Goal: Information Seeking & Learning: Find specific fact

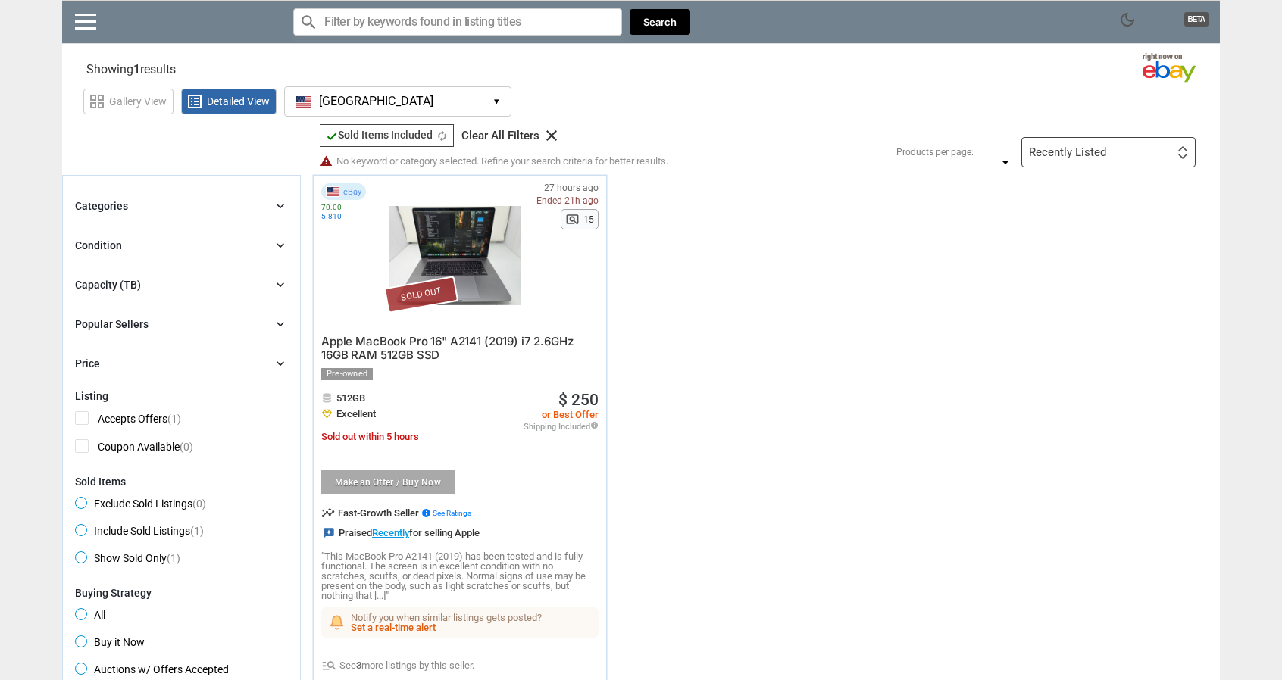
click at [557, 136] on icon "clear" at bounding box center [551, 135] width 18 height 18
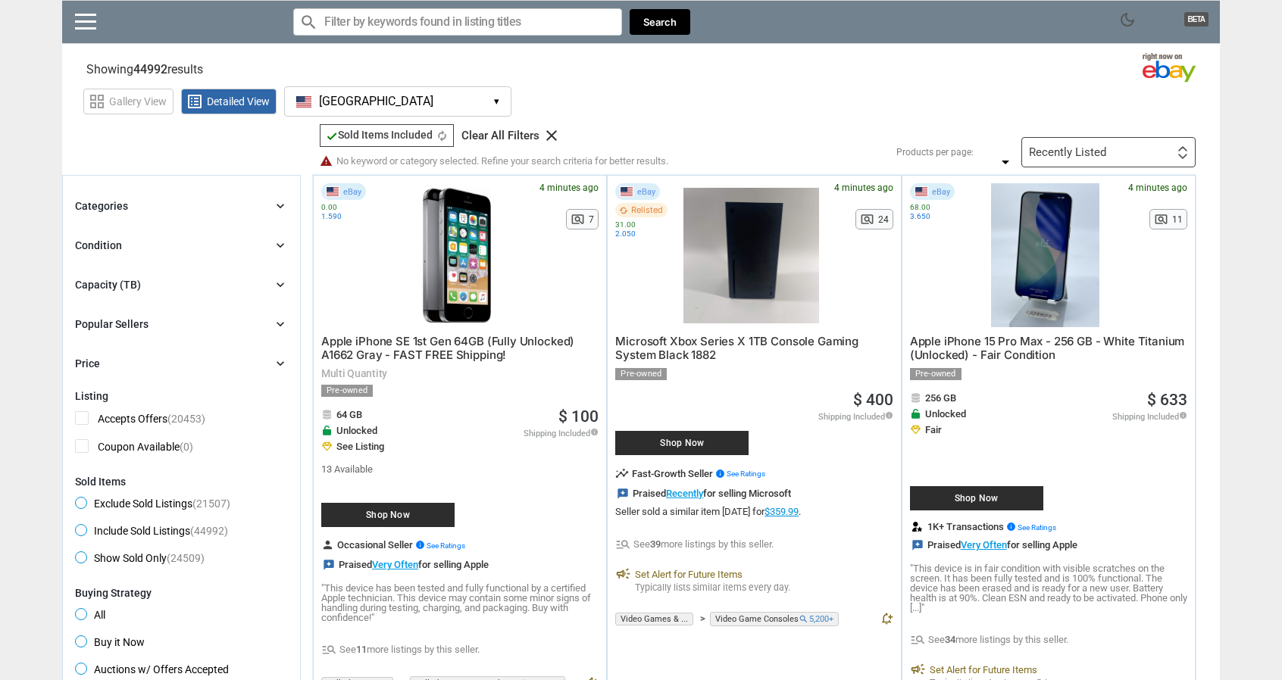
drag, startPoint x: 189, startPoint y: 155, endPoint x: 144, endPoint y: 70, distance: 96.2
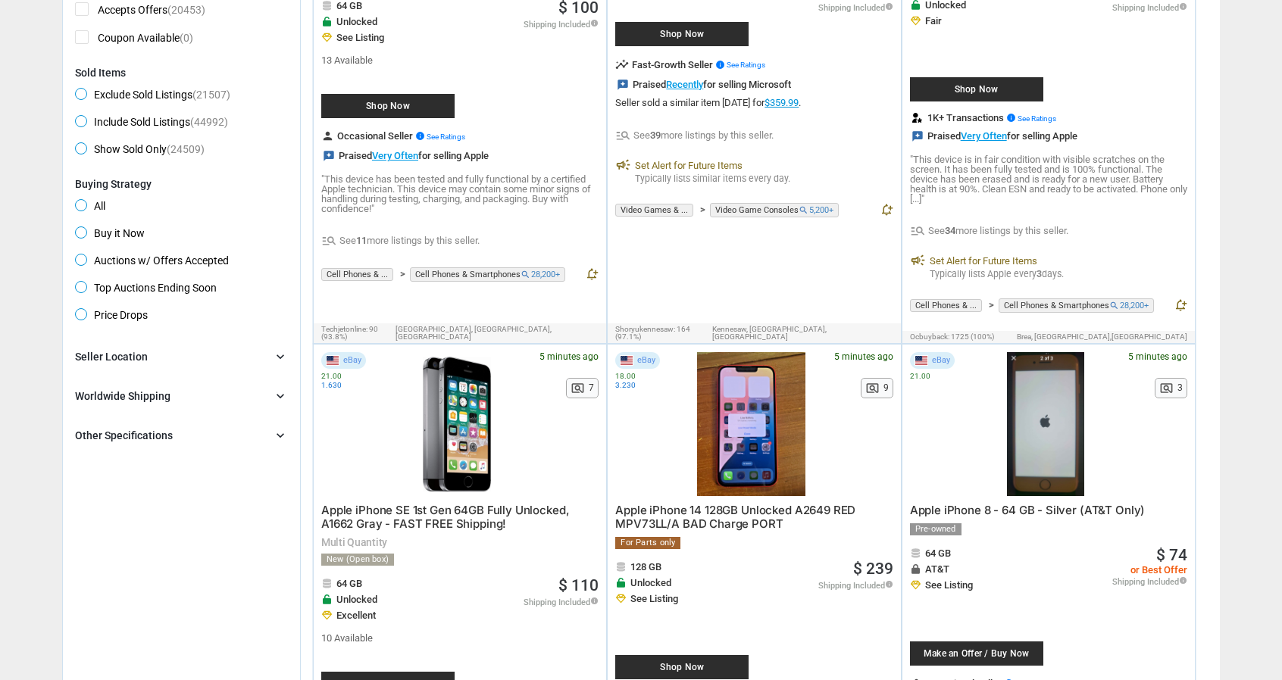
scroll to position [454, 0]
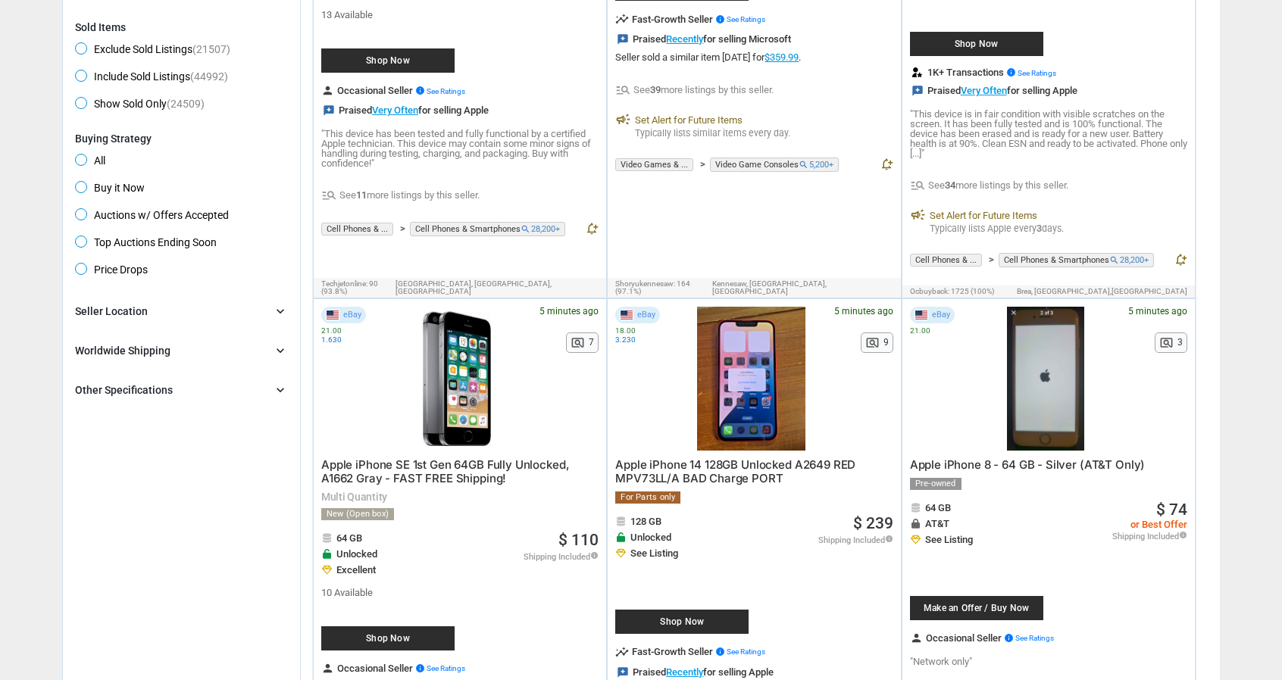
click at [126, 310] on div "Seller Location" at bounding box center [111, 311] width 73 height 15
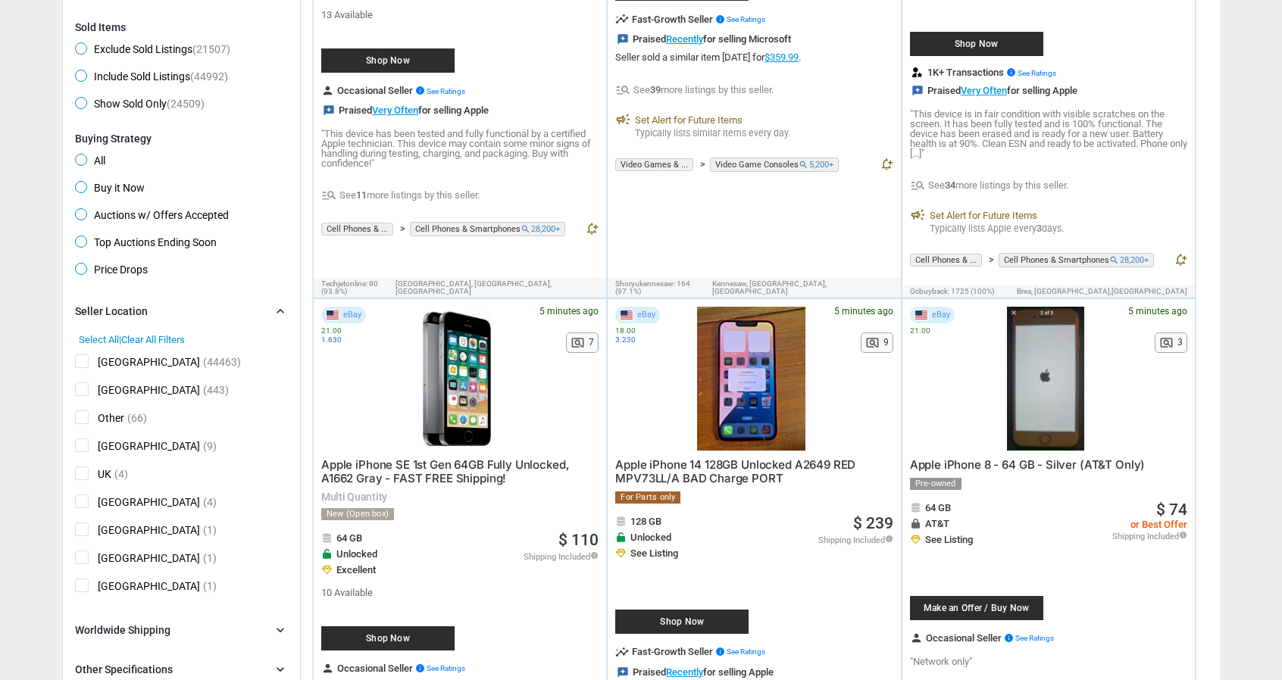
click at [126, 310] on div "Seller Location" at bounding box center [111, 311] width 73 height 15
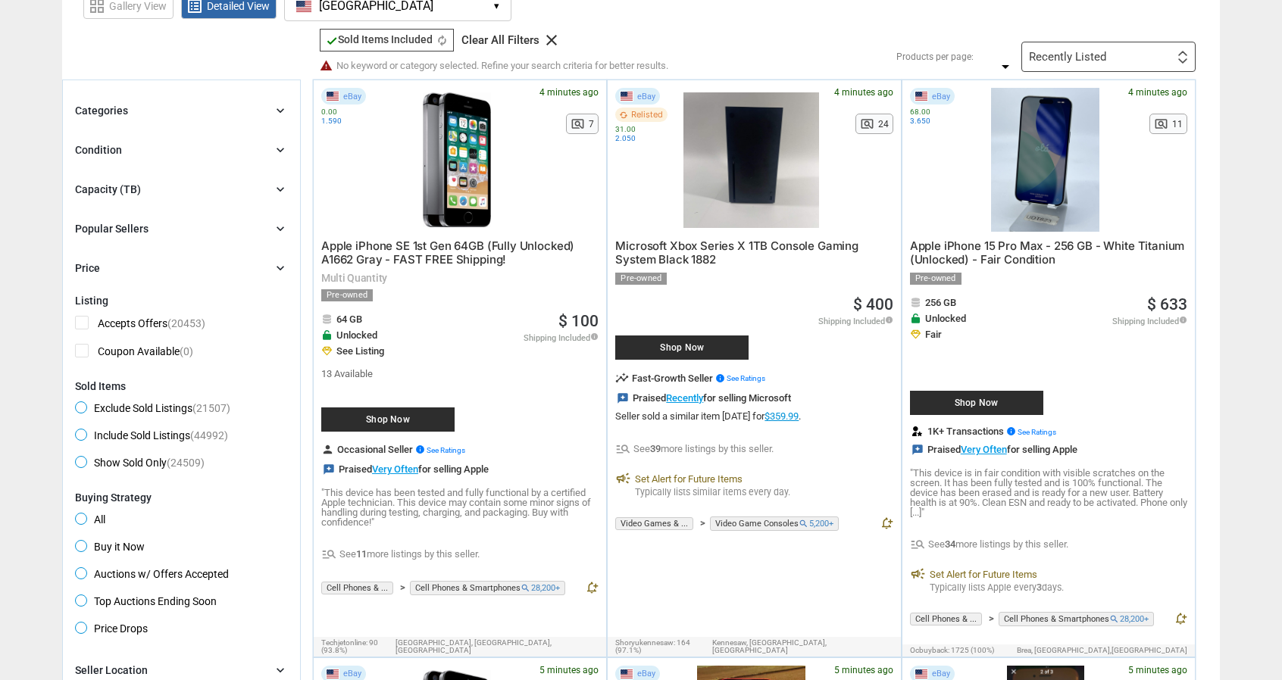
scroll to position [76, 0]
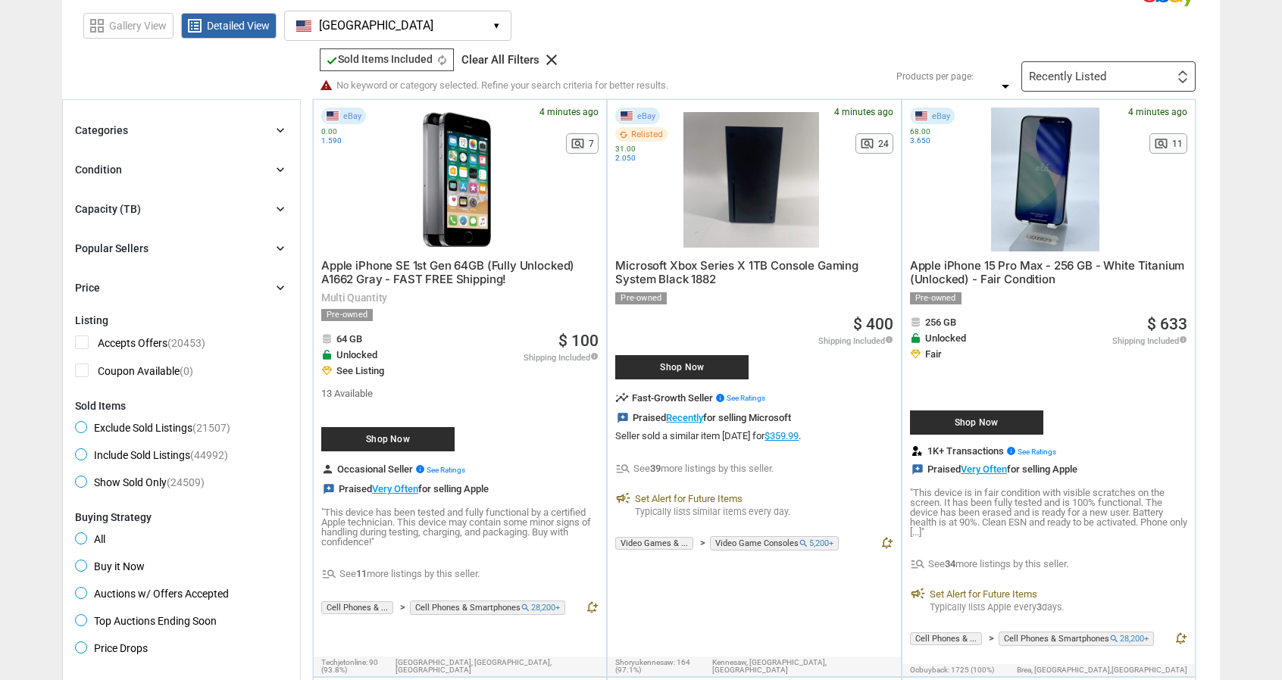
click at [126, 239] on div "Popular Sellers chevron_right" at bounding box center [181, 248] width 213 height 18
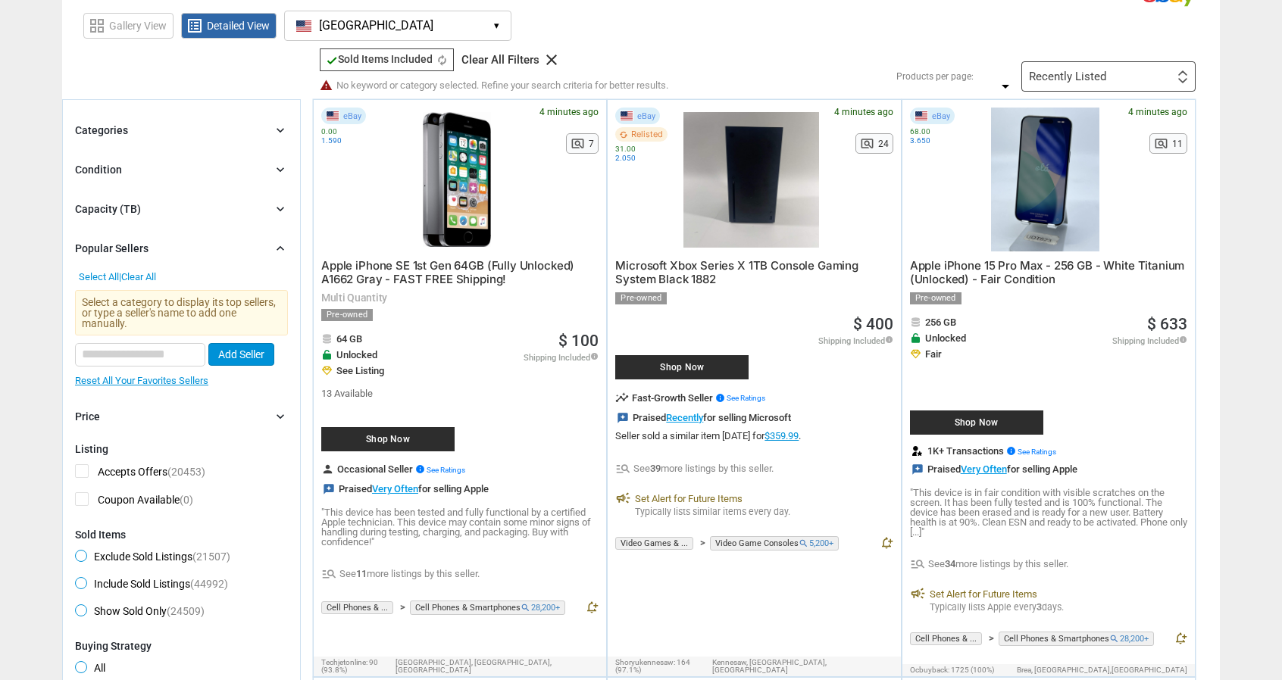
click at [126, 239] on div "Popular Sellers chevron_right" at bounding box center [181, 248] width 213 height 18
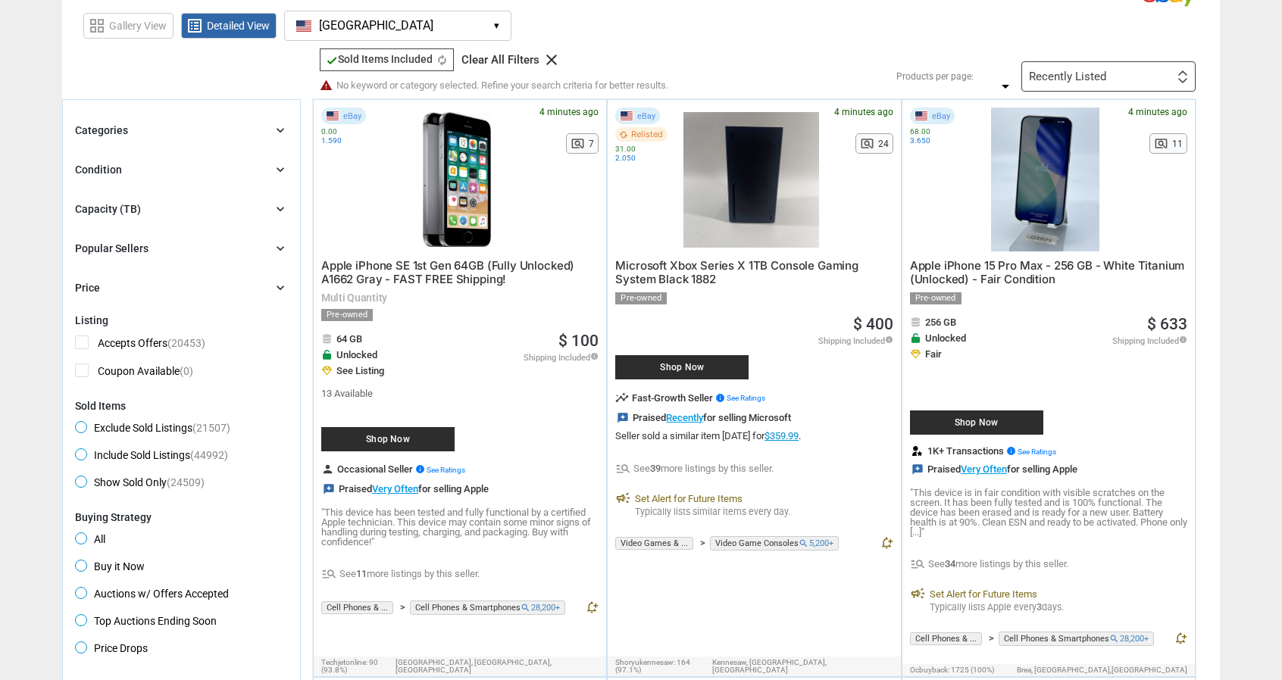
click at [124, 170] on div "Condition chevron_right" at bounding box center [181, 170] width 213 height 18
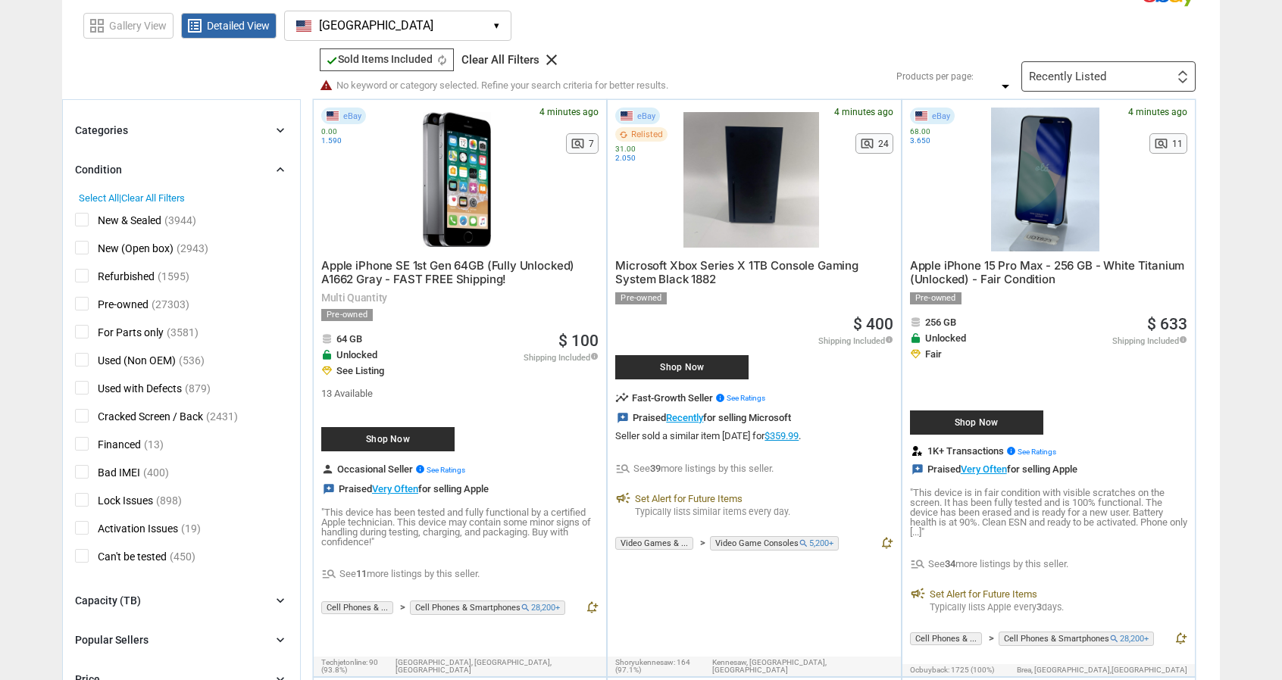
click at [120, 134] on div "Categories" at bounding box center [101, 130] width 53 height 15
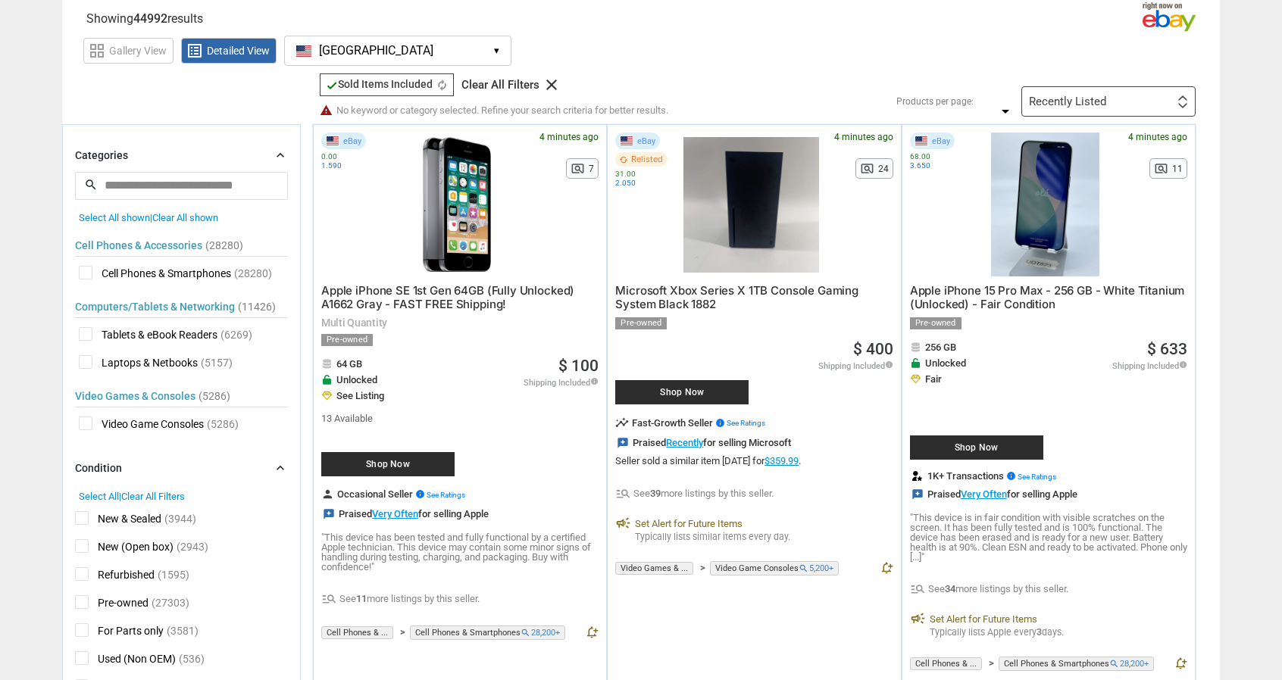
scroll to position [0, 0]
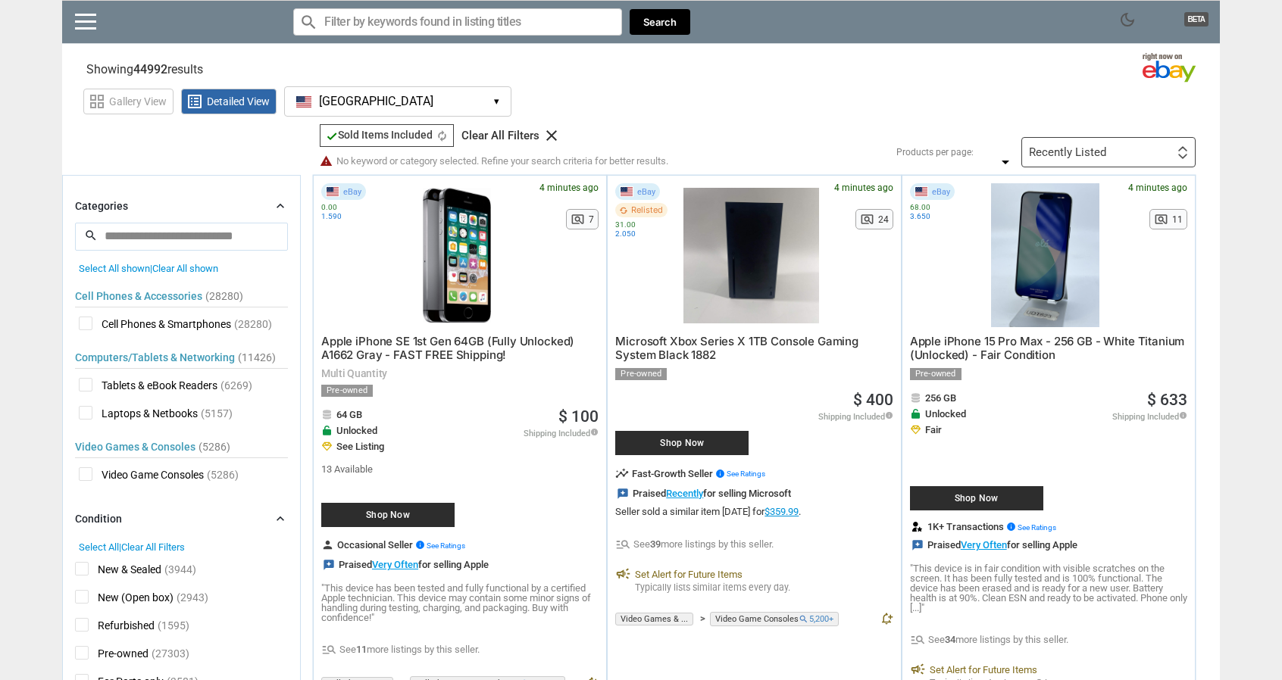
click at [88, 473] on span "Video Game Consoles" at bounding box center [141, 476] width 125 height 19
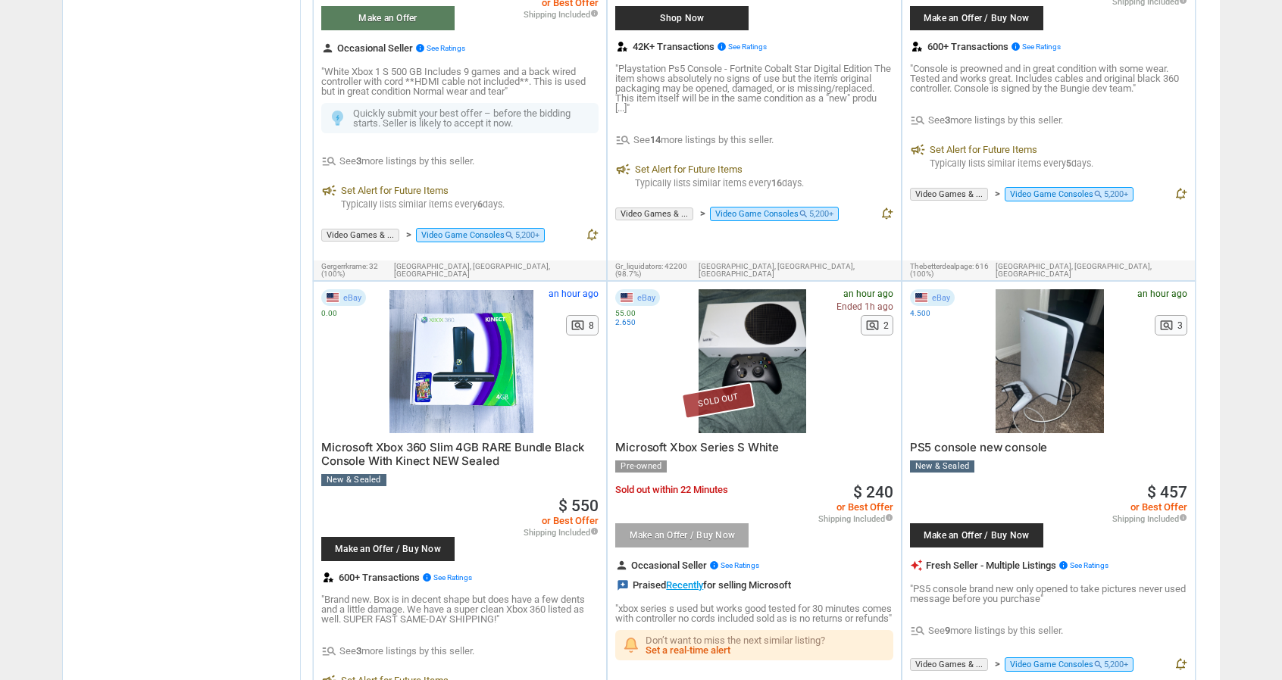
scroll to position [1880, 0]
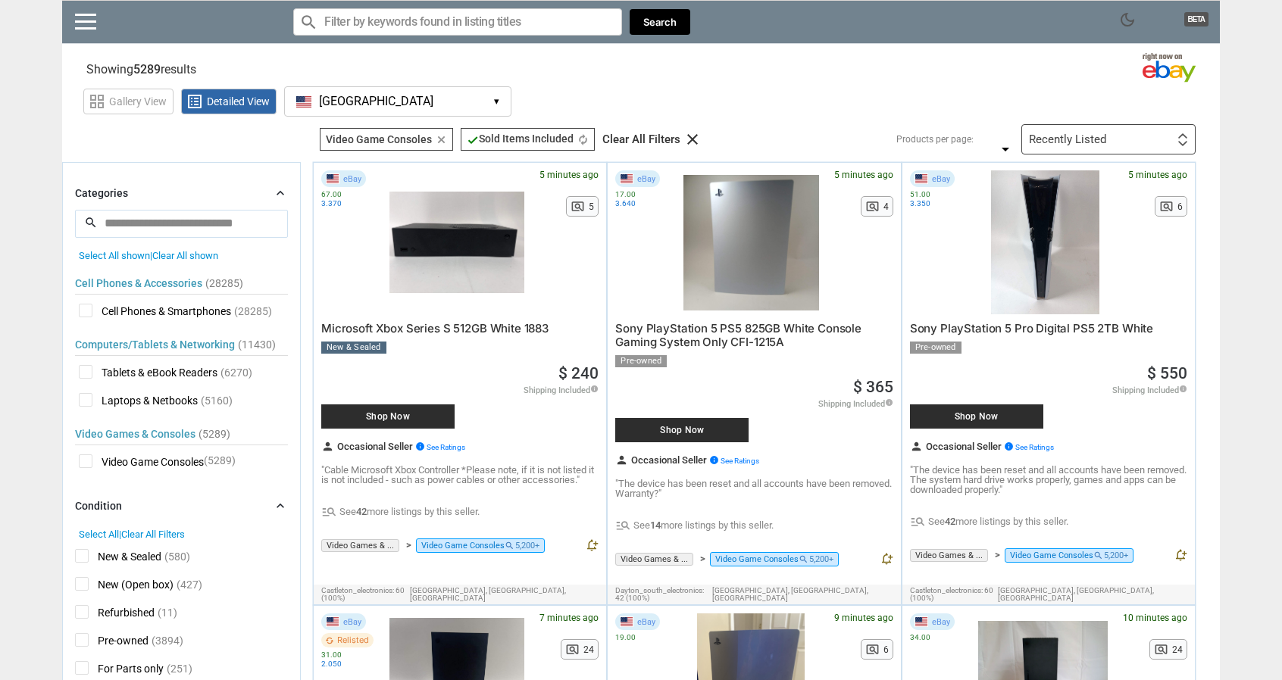
click at [86, 458] on span "Video Game Consoles" at bounding box center [141, 463] width 125 height 19
click at [84, 401] on span "Laptops & Netbooks" at bounding box center [138, 402] width 119 height 19
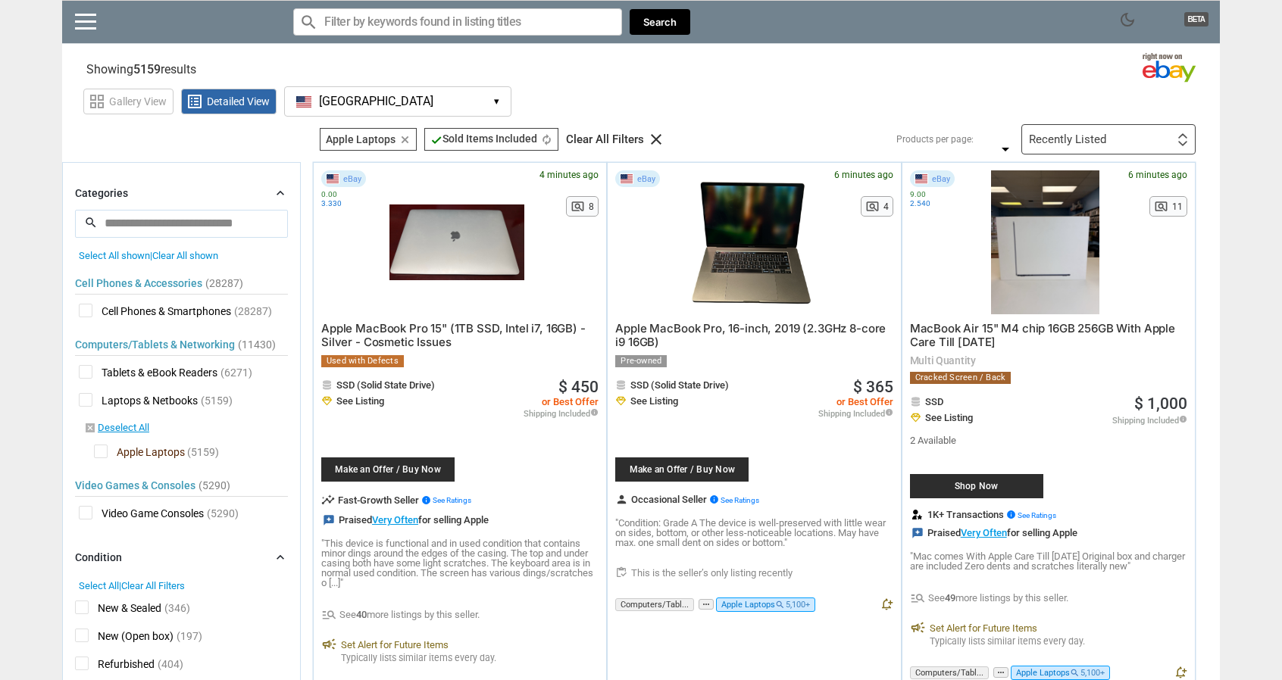
click at [88, 394] on span "Laptops & Netbooks" at bounding box center [138, 402] width 119 height 19
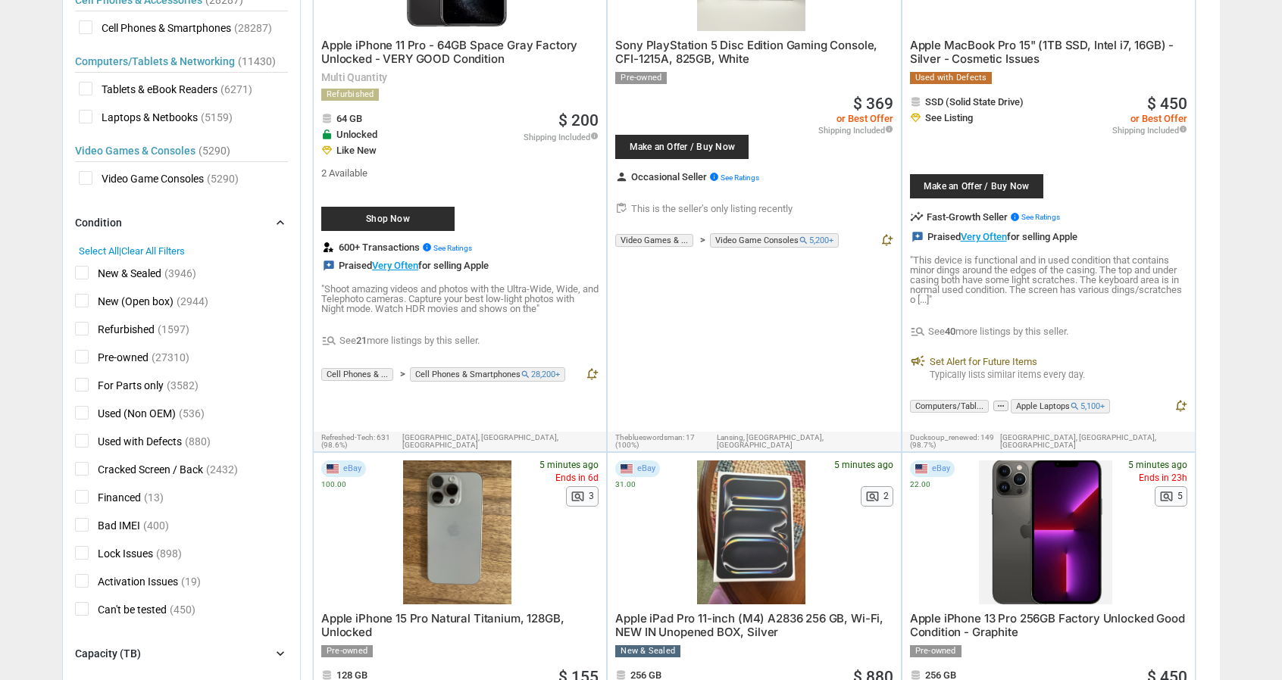
scroll to position [227, 0]
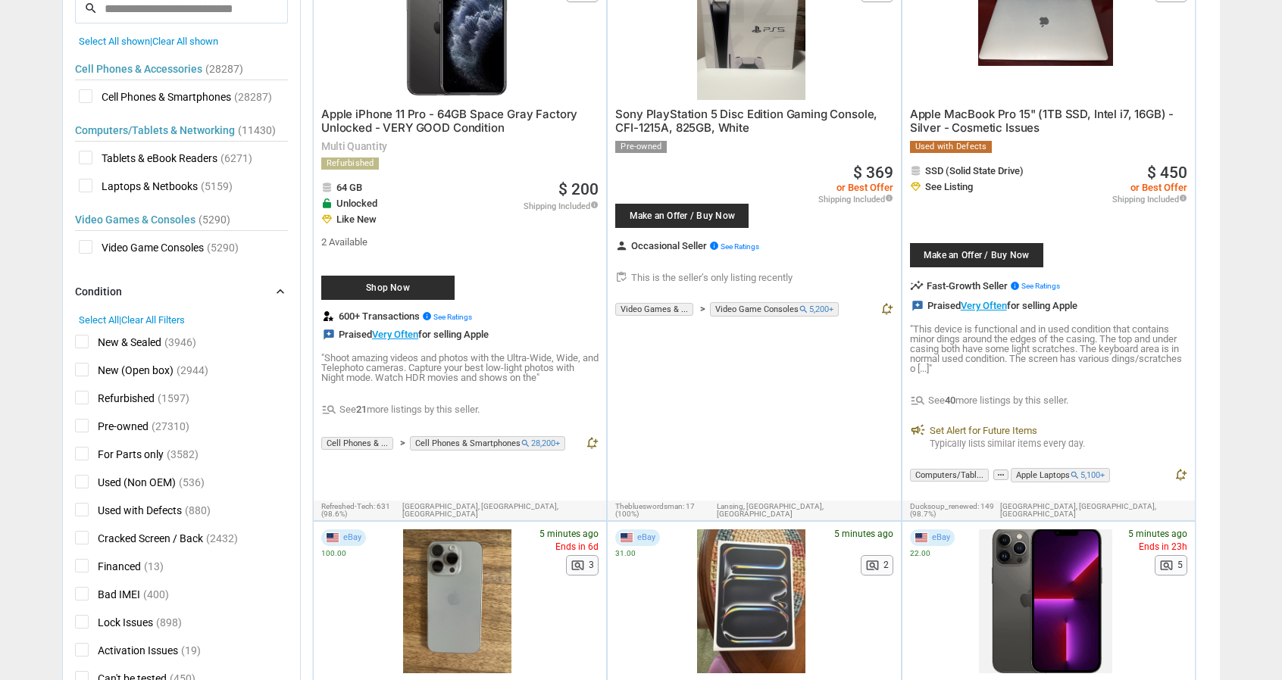
click at [79, 248] on span "Video Game Consoles" at bounding box center [141, 249] width 125 height 19
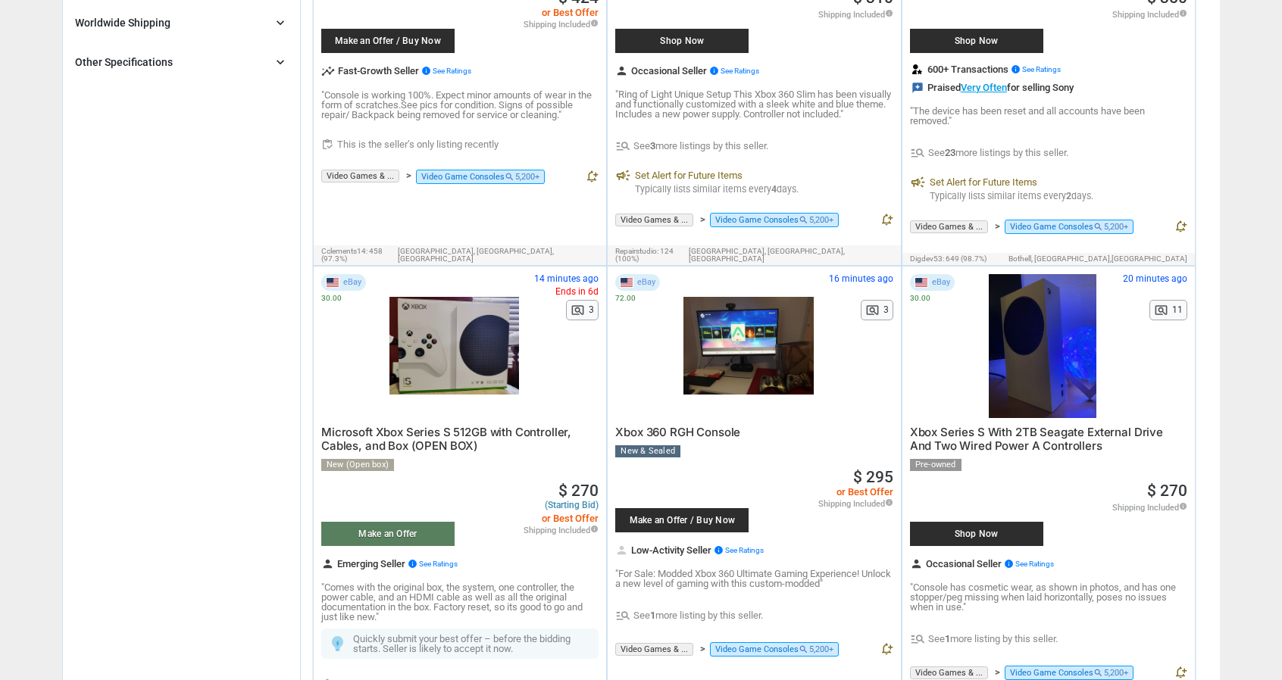
scroll to position [1515, 0]
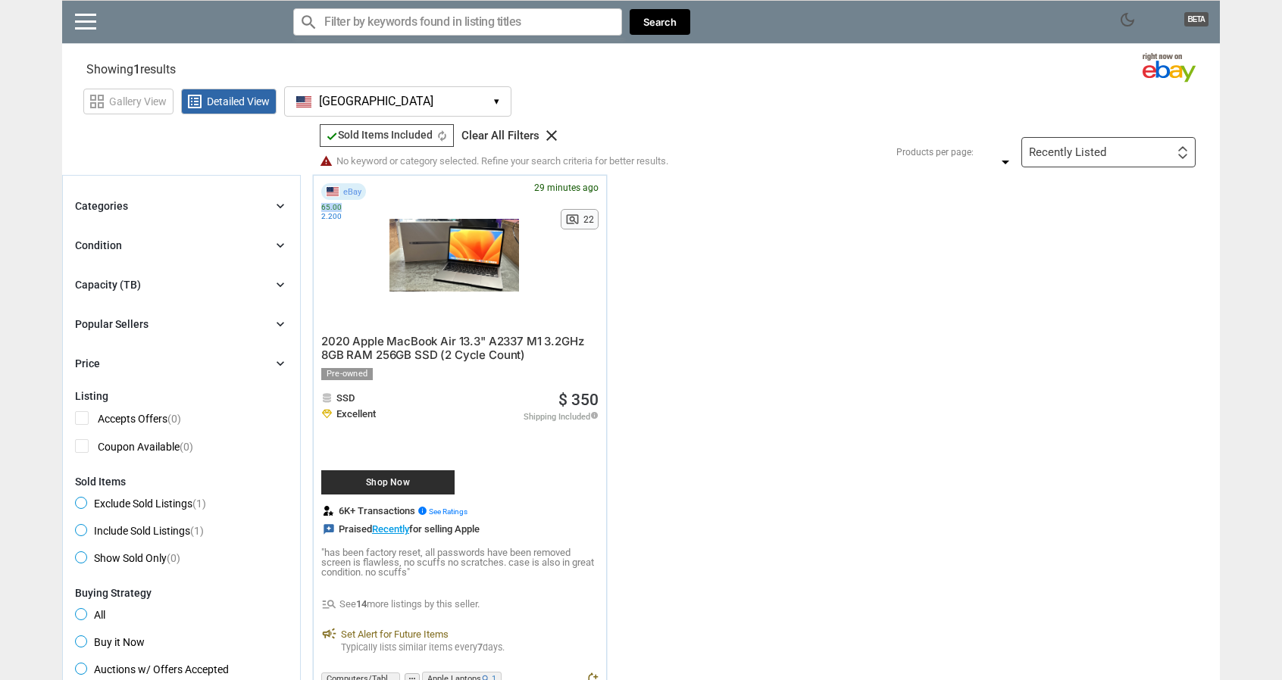
drag, startPoint x: 320, startPoint y: 205, endPoint x: 339, endPoint y: 208, distance: 19.2
click at [338, 208] on div "65.00" at bounding box center [355, 207] width 68 height 9
click at [340, 208] on div "65.00" at bounding box center [355, 207] width 68 height 9
drag, startPoint x: 323, startPoint y: 207, endPoint x: 342, endPoint y: 210, distance: 19.2
click at [332, 208] on div "65.00" at bounding box center [355, 207] width 68 height 9
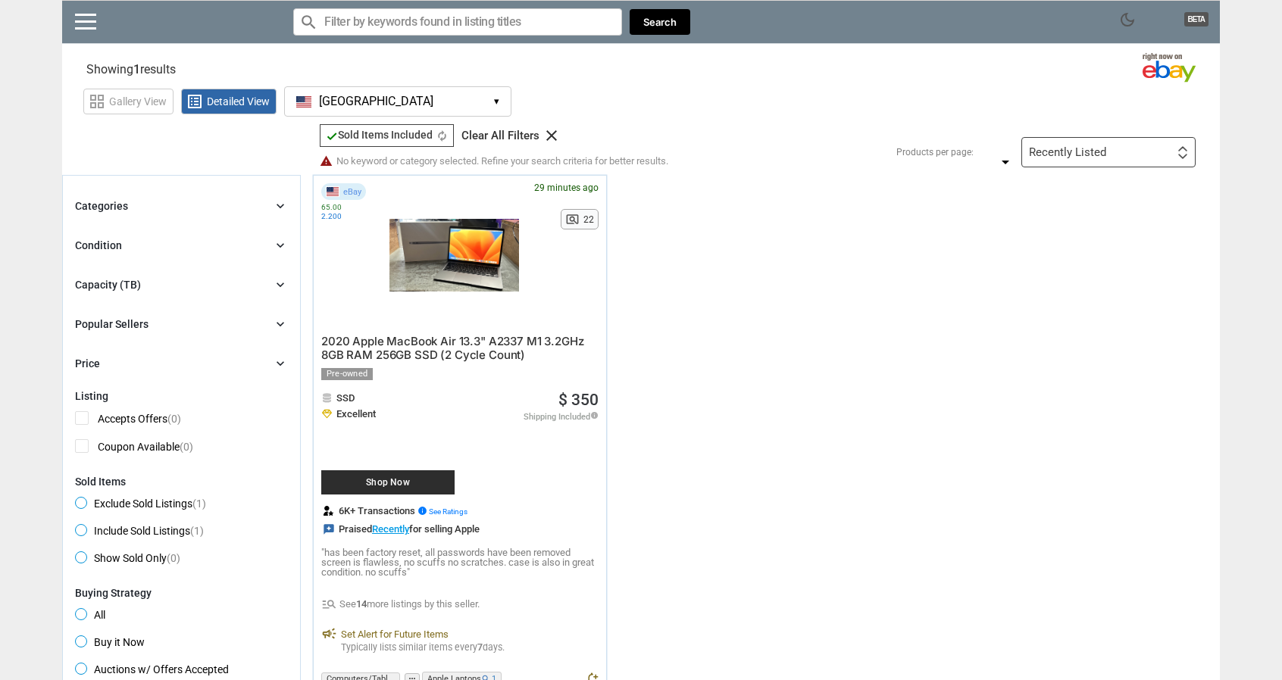
click at [342, 210] on div "65.00" at bounding box center [355, 207] width 68 height 9
click at [325, 210] on div "65.00 2.200" at bounding box center [355, 212] width 68 height 18
click at [326, 212] on div "2.200" at bounding box center [355, 216] width 68 height 9
click at [548, 131] on icon "clear" at bounding box center [551, 135] width 18 height 18
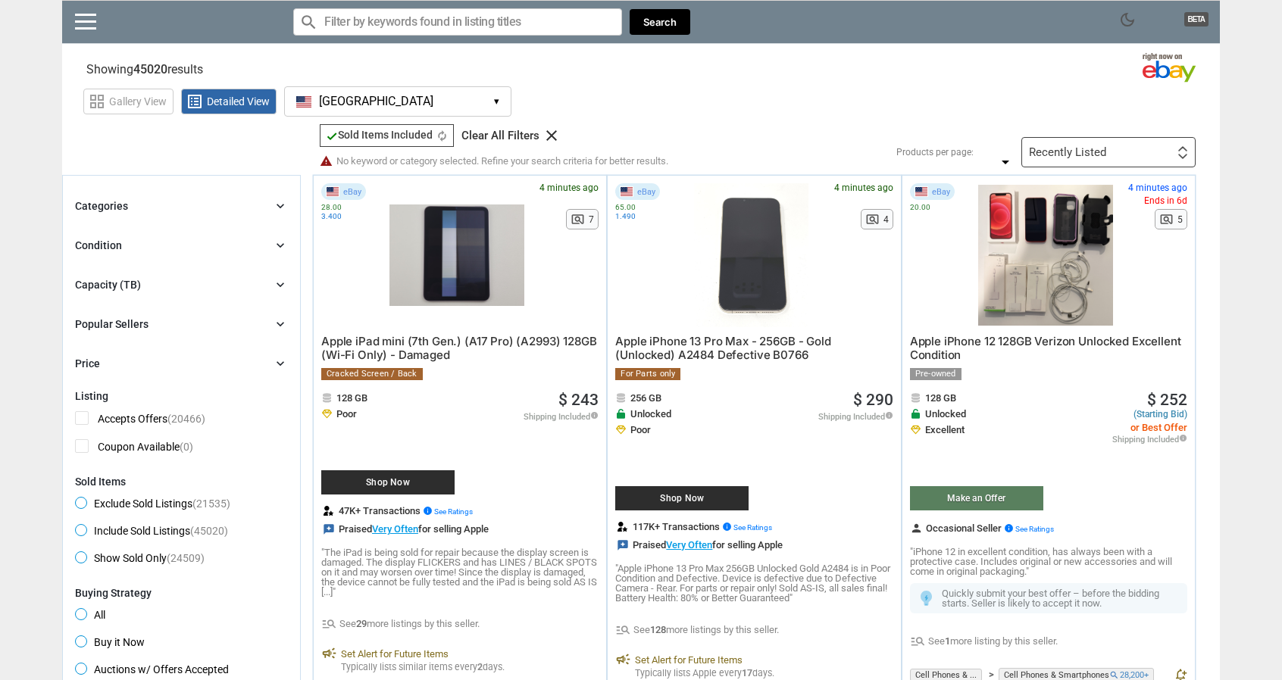
click at [1119, 145] on div "Recently Listed First or Last Chance to Buy Recently Listed Selling Rapidly Now…" at bounding box center [1108, 152] width 174 height 30
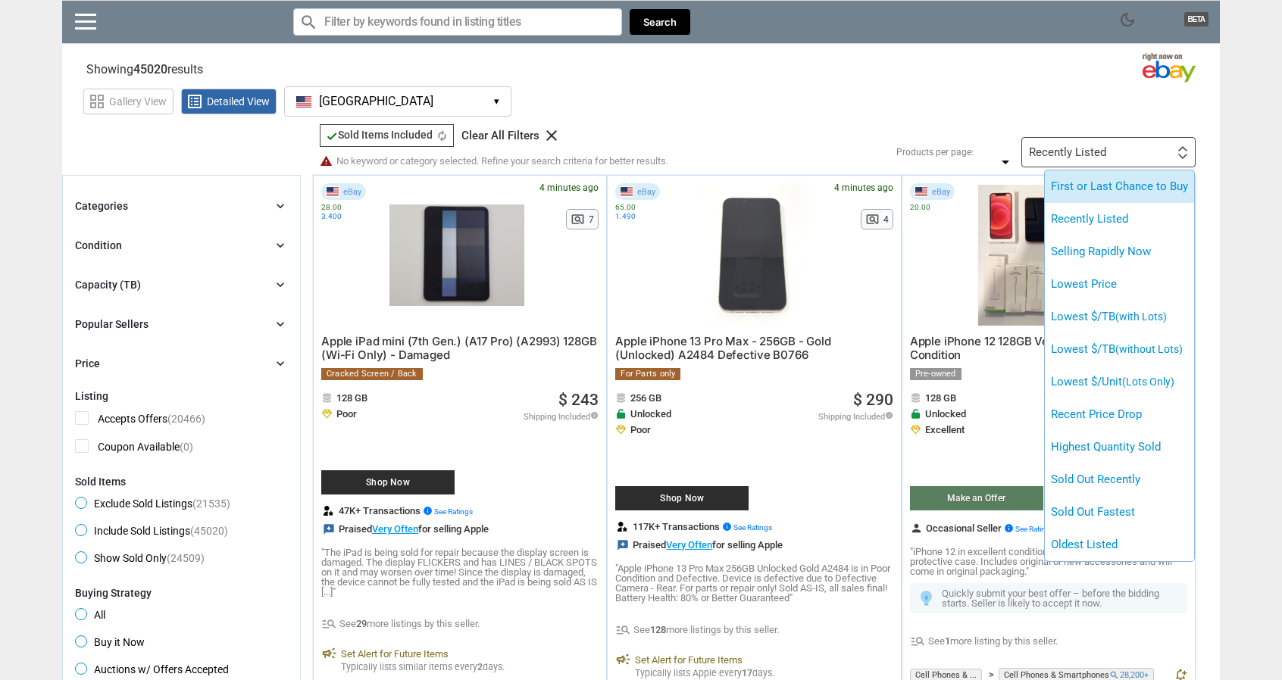
click at [1116, 183] on li "First or Last Chance to Buy" at bounding box center [1118, 186] width 149 height 33
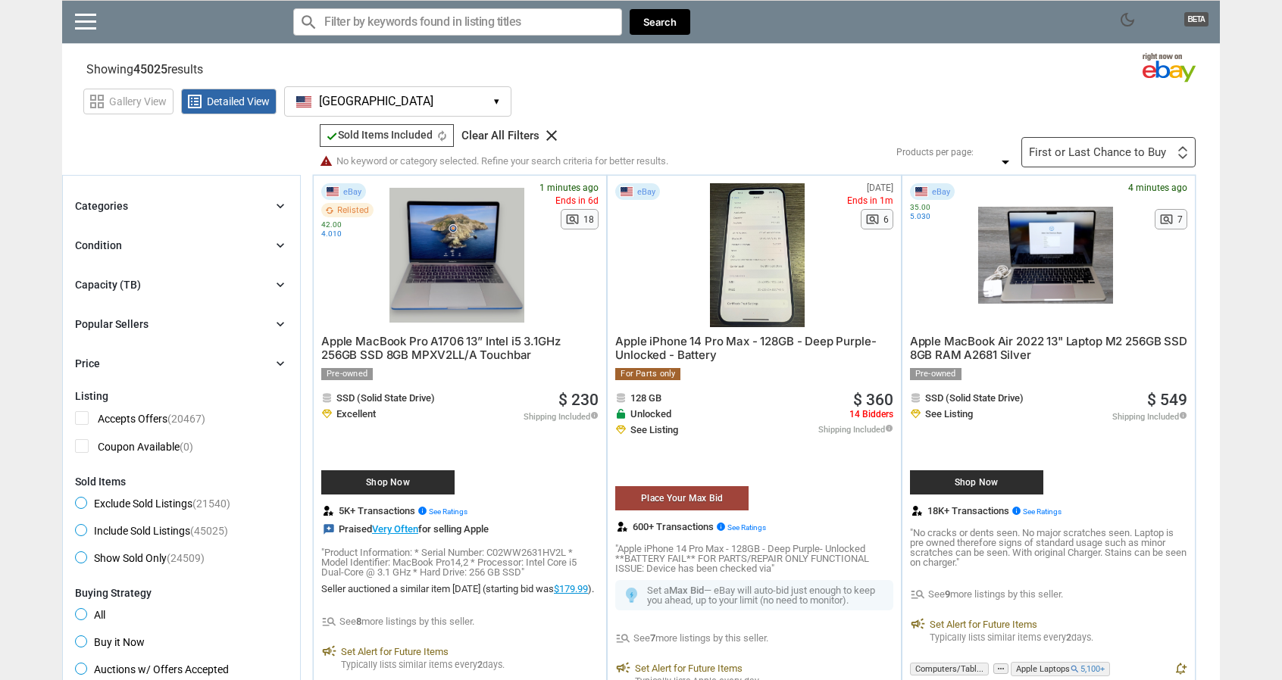
click at [547, 136] on icon "clear" at bounding box center [551, 135] width 18 height 18
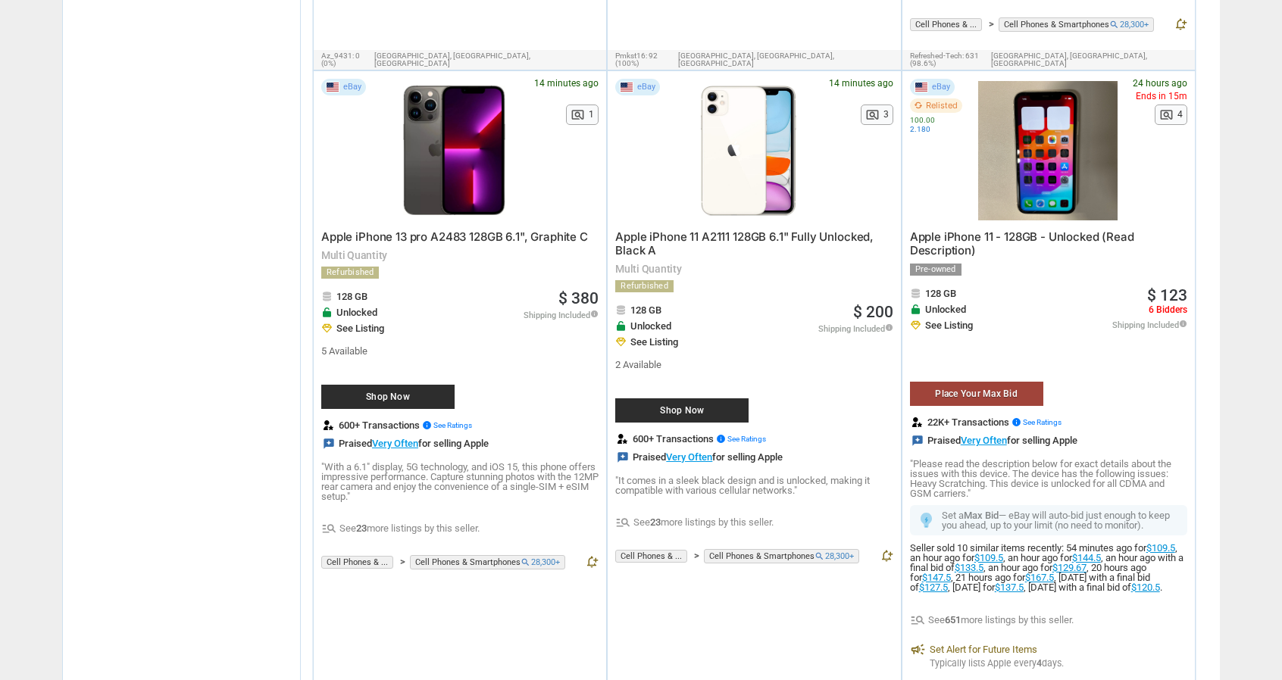
scroll to position [6817, 0]
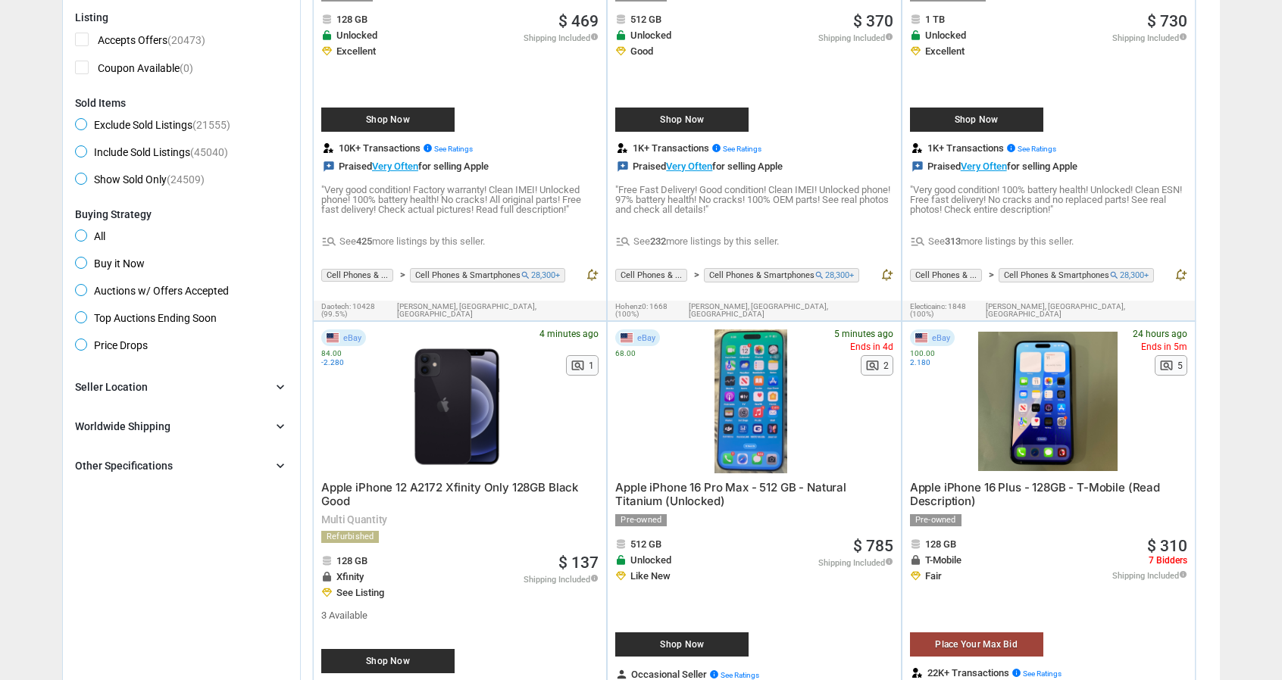
scroll to position [379, 0]
click at [518, 211] on p ""Very good condition! Factory warranty! Clean IMEI! Unlocked phone! 100% batter…" at bounding box center [459, 200] width 277 height 30
click at [525, 214] on p ""Very good condition! Factory warranty! Clean IMEI! Unlocked phone! 100% batter…" at bounding box center [459, 200] width 277 height 30
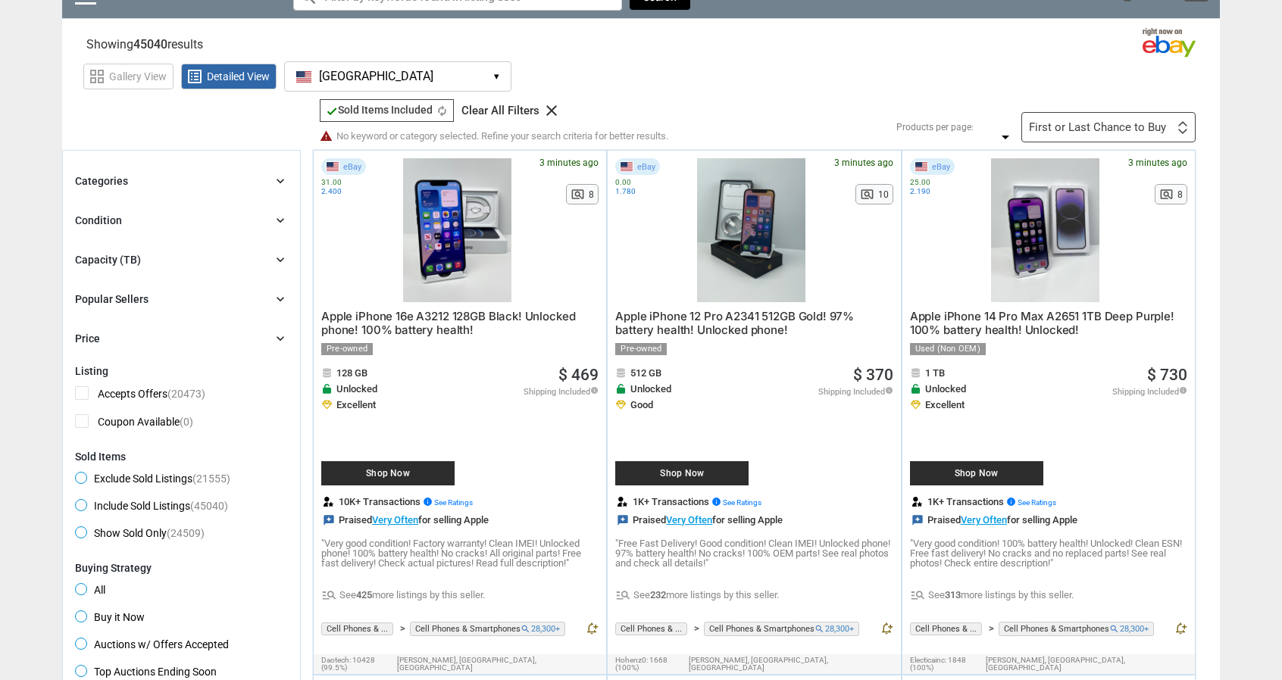
scroll to position [0, 0]
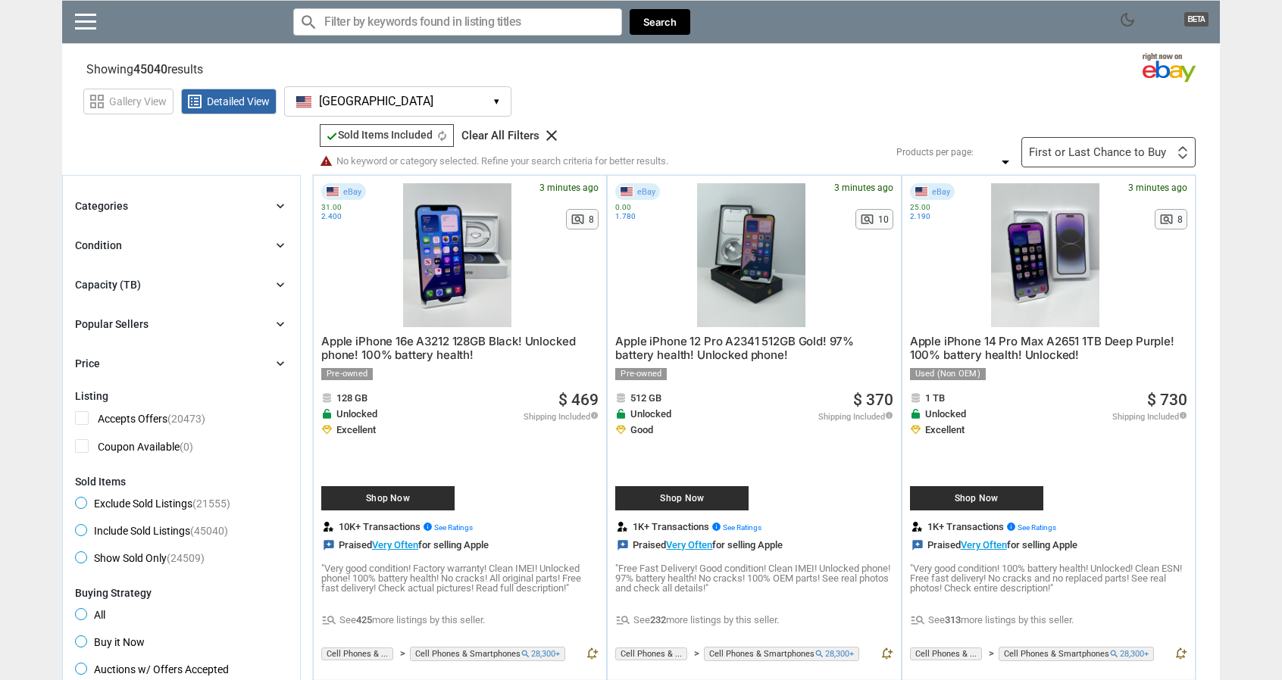
click at [473, 26] on input "Search for models" at bounding box center [457, 21] width 329 height 27
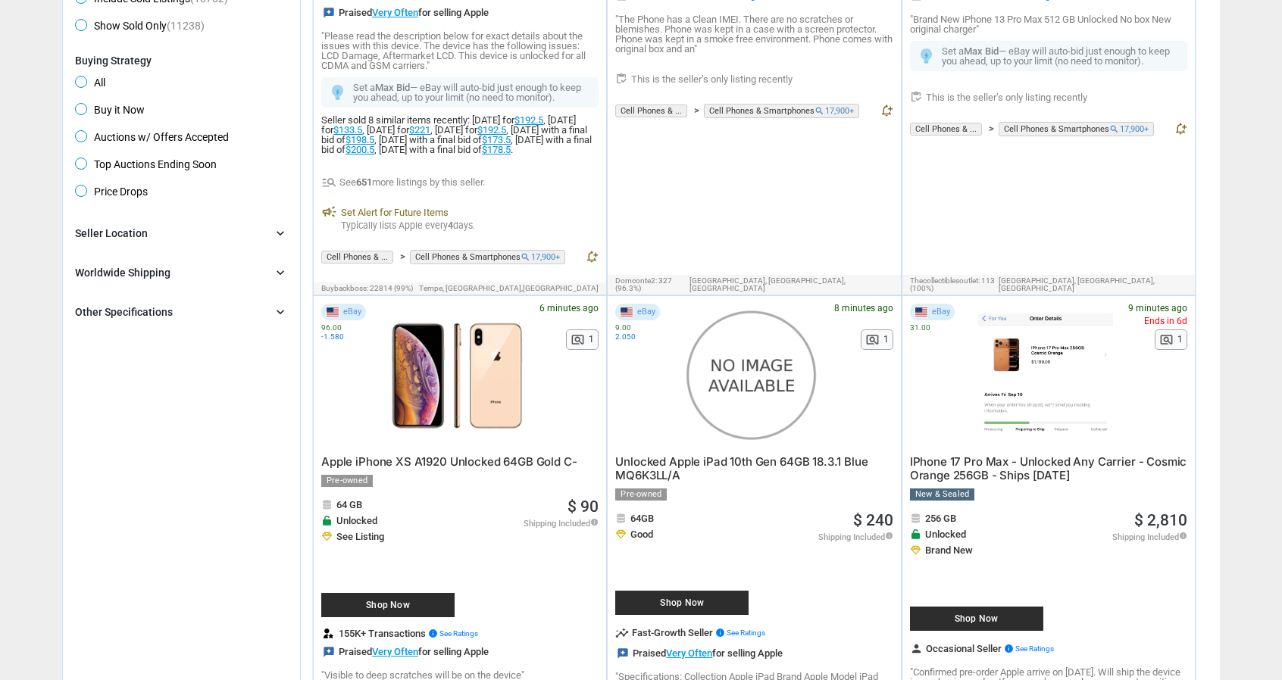
scroll to position [530, 0]
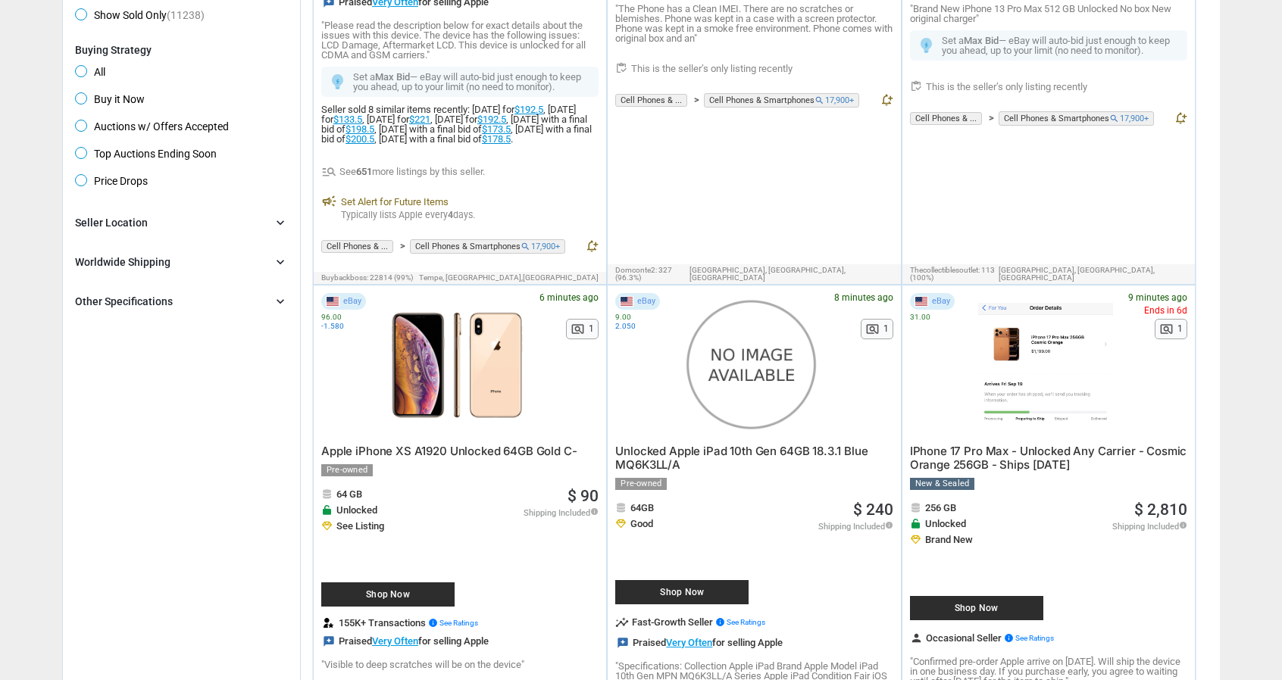
type input "Unlocked"
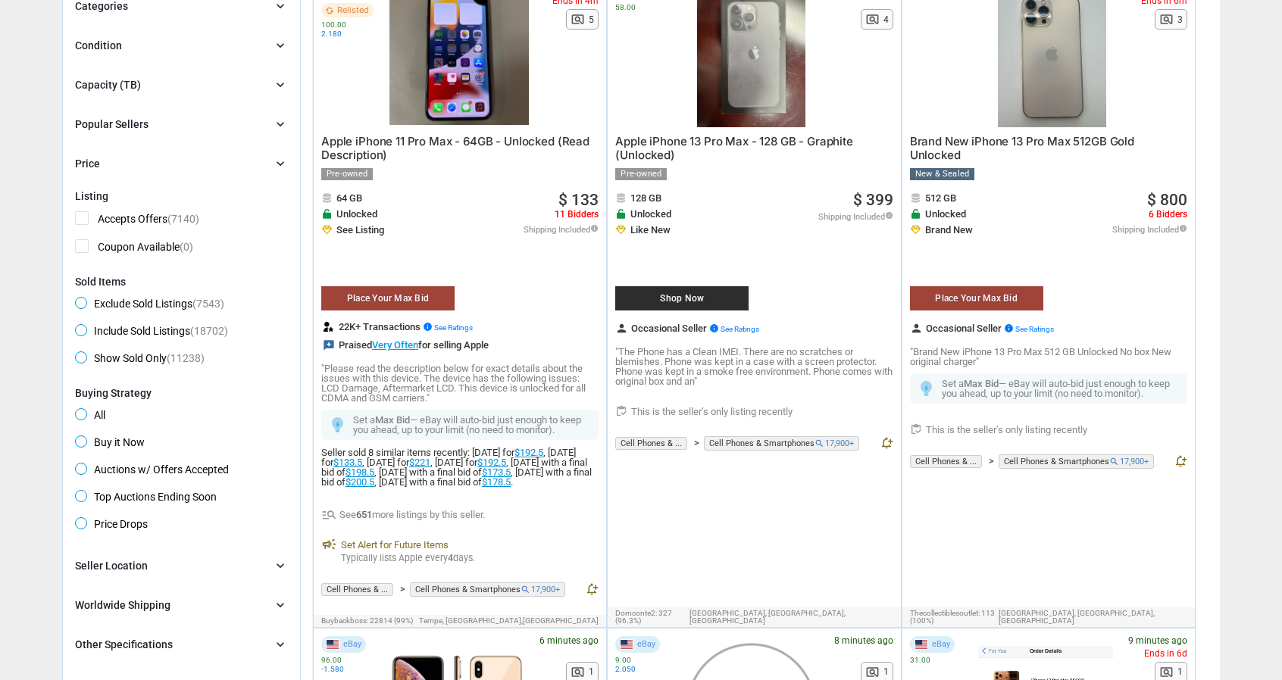
scroll to position [0, 0]
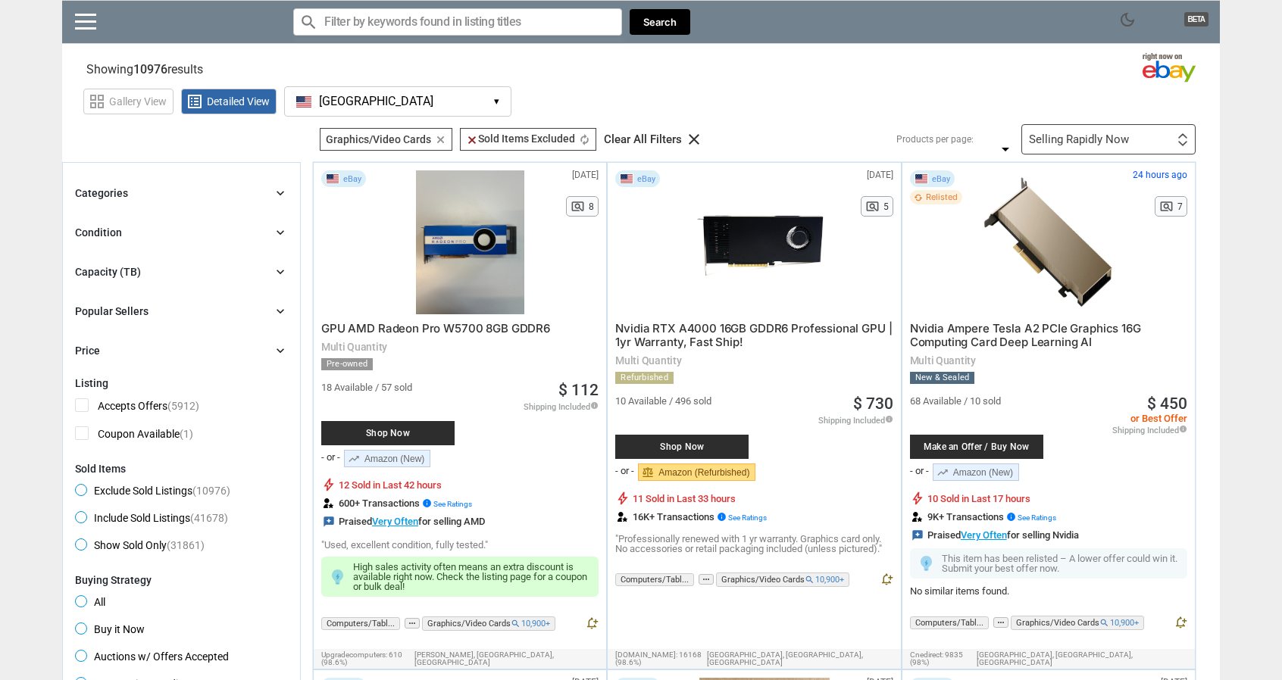
click at [495, 31] on input "Search for models" at bounding box center [457, 21] width 329 height 27
type input "5"
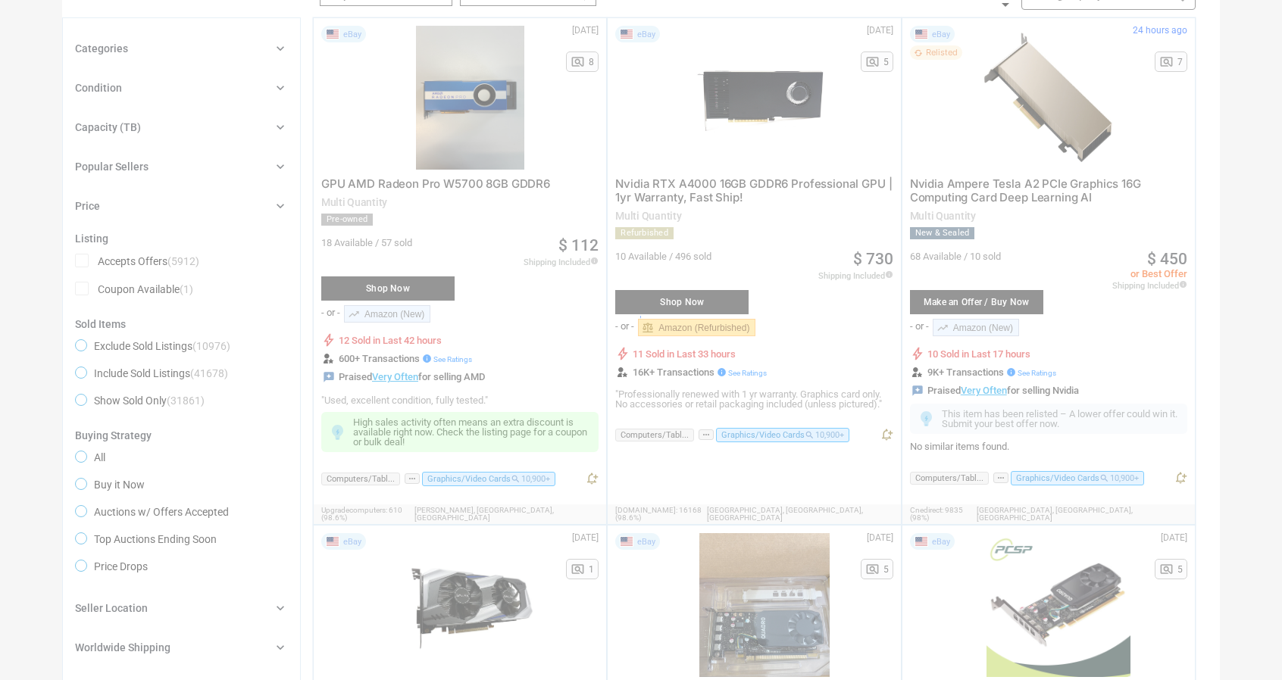
scroll to position [76, 0]
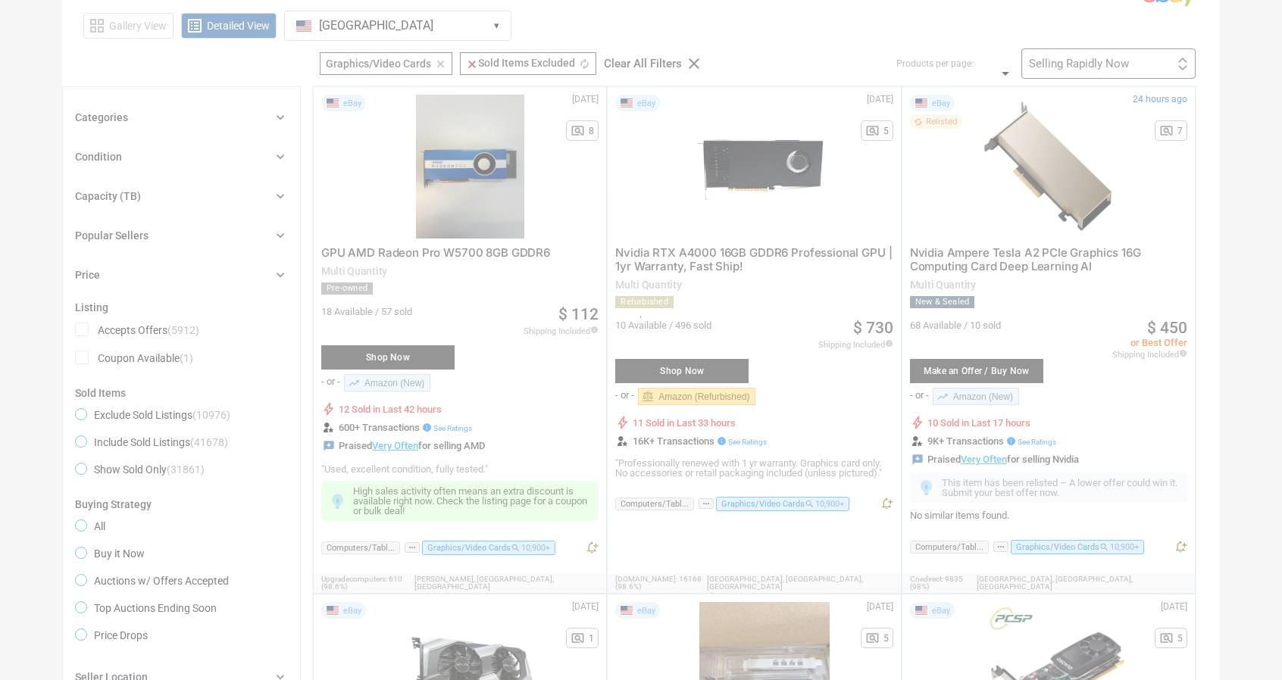
type input "3080ti"
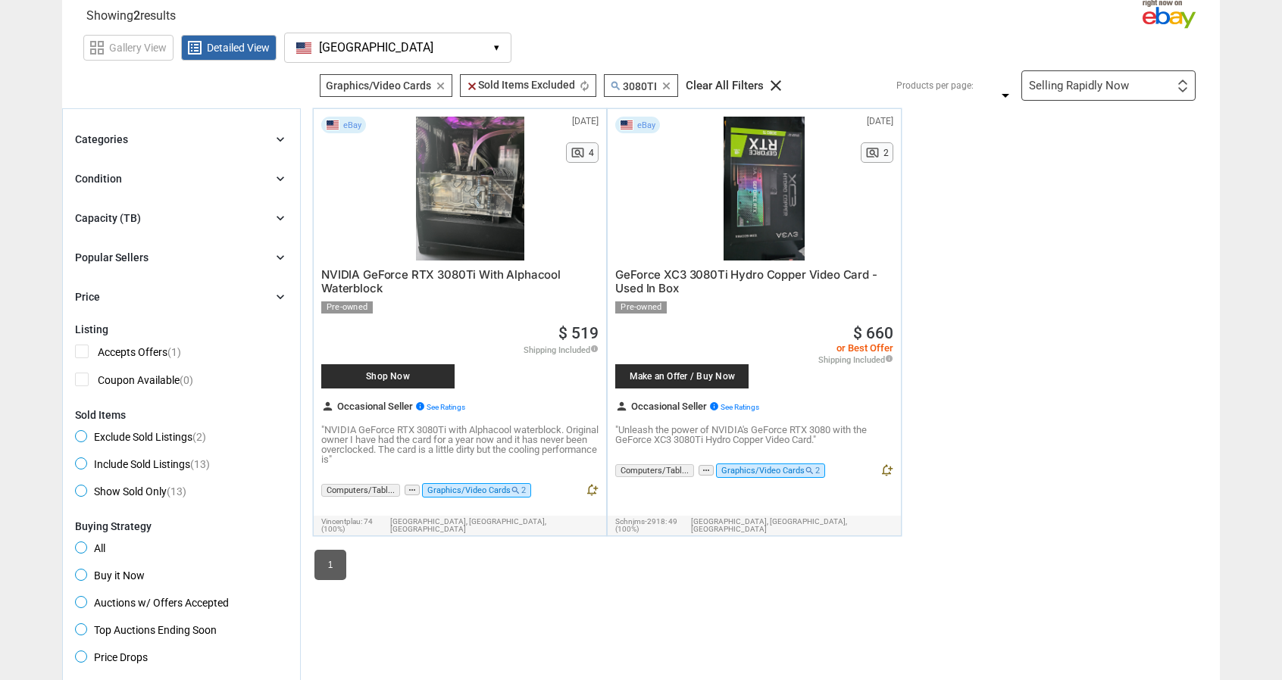
scroll to position [0, 0]
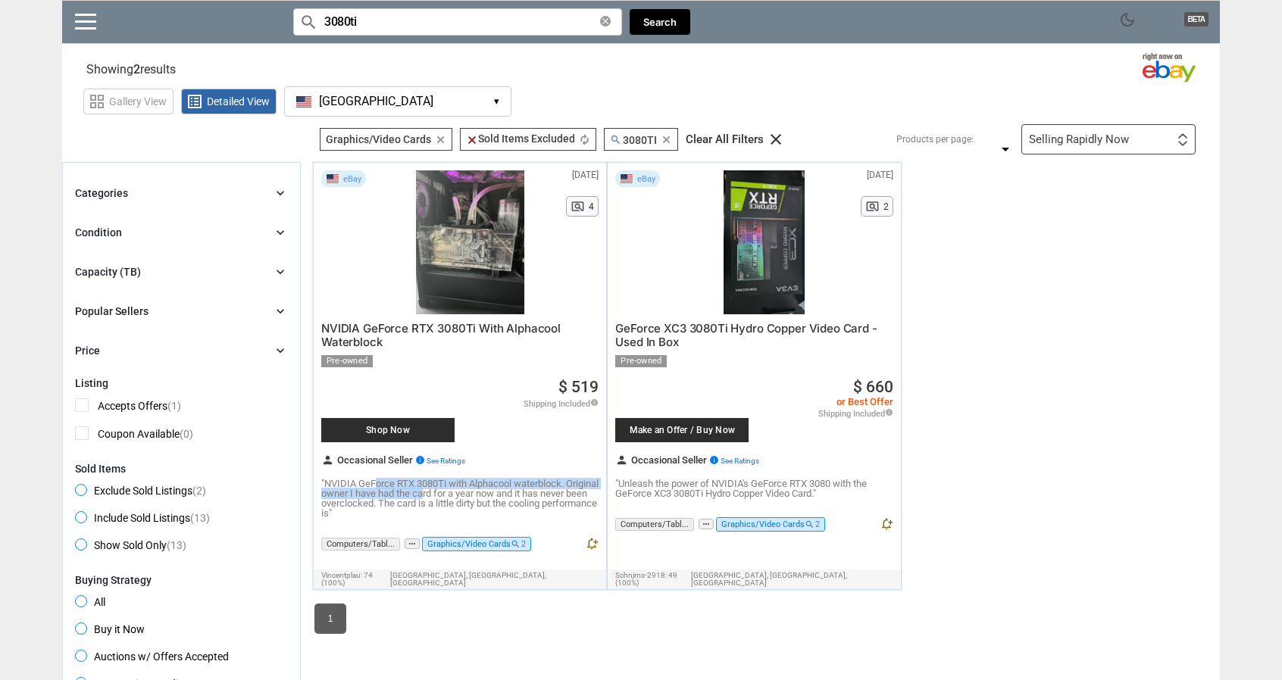
drag, startPoint x: 417, startPoint y: 489, endPoint x: 474, endPoint y: 494, distance: 57.0
click at [463, 494] on p ""NVIDIA GeForce RTX 3080Ti with Alphacool waterblock. Original owner I have had…" at bounding box center [459, 498] width 277 height 39
click at [474, 494] on p ""NVIDIA GeForce RTX 3080Ti with Alphacool waterblock. Original owner I have had…" at bounding box center [459, 498] width 277 height 39
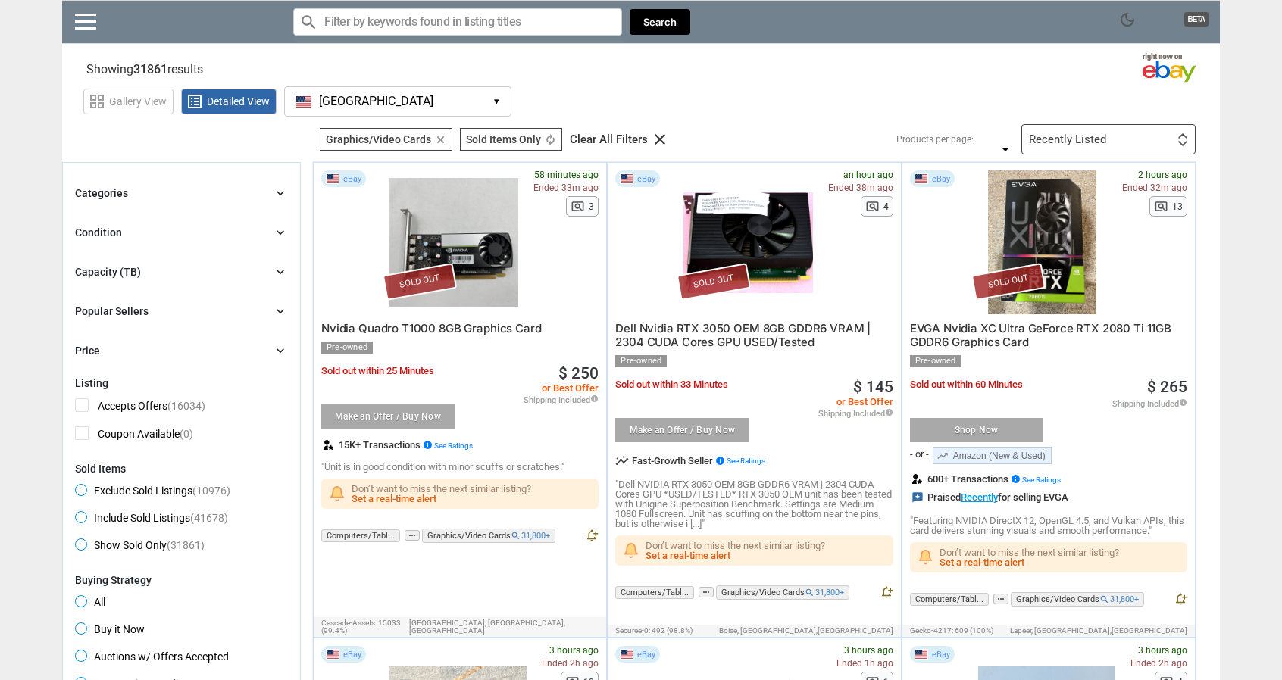
click at [1133, 135] on div "Recently Listed First or Last Chance to Buy Recently Listed Selling Rapidly Now…" at bounding box center [1108, 139] width 174 height 30
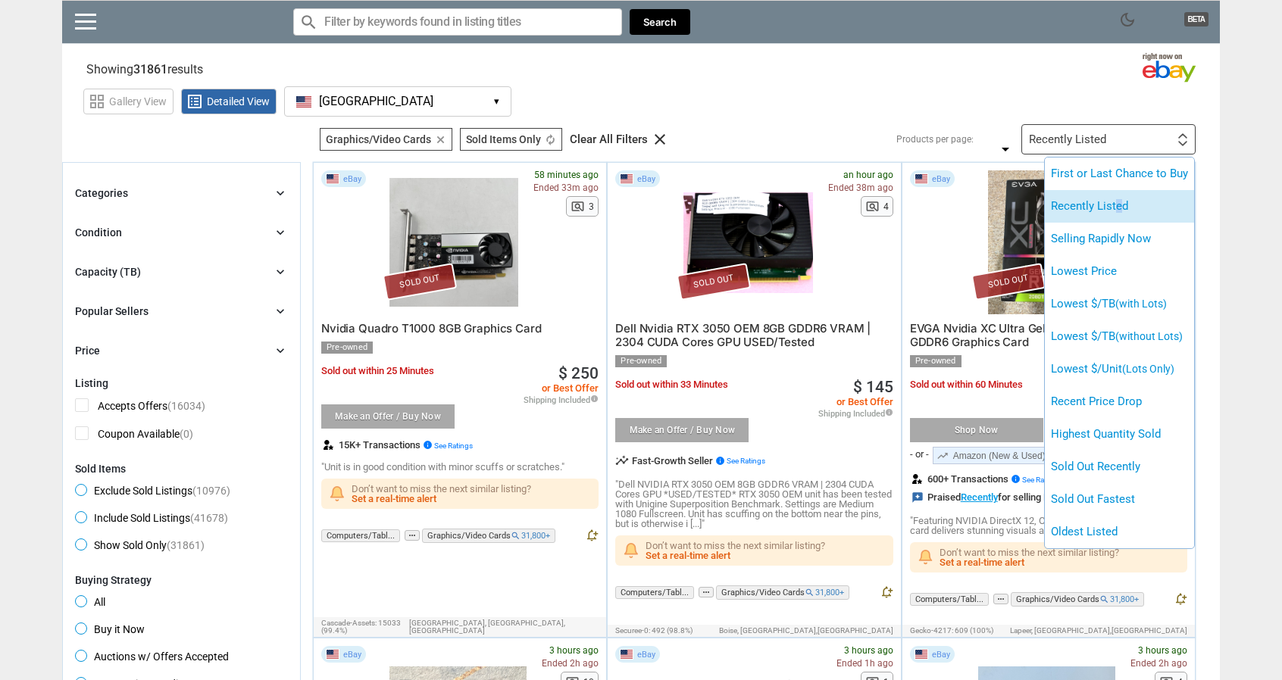
click at [1091, 200] on li "Recently Listed" at bounding box center [1118, 206] width 149 height 33
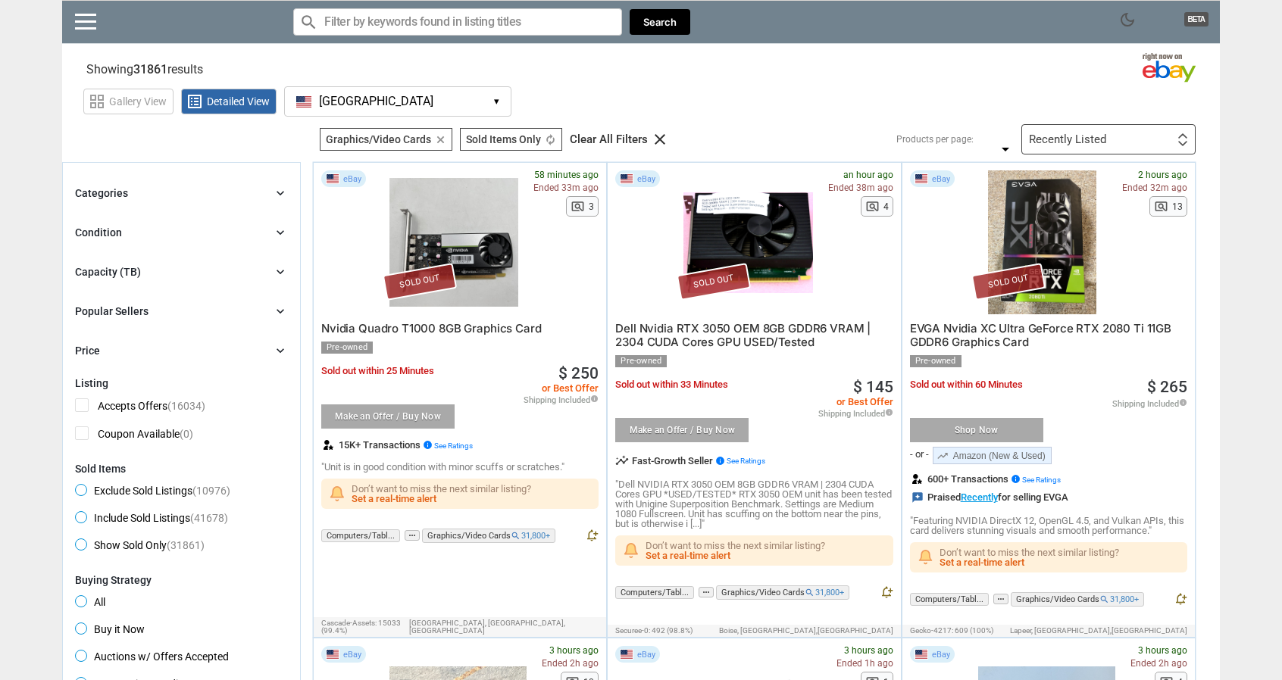
click at [1123, 134] on div "Recently Listed First or Last Chance to Buy Recently Listed Selling Rapidly Now…" at bounding box center [1108, 139] width 174 height 30
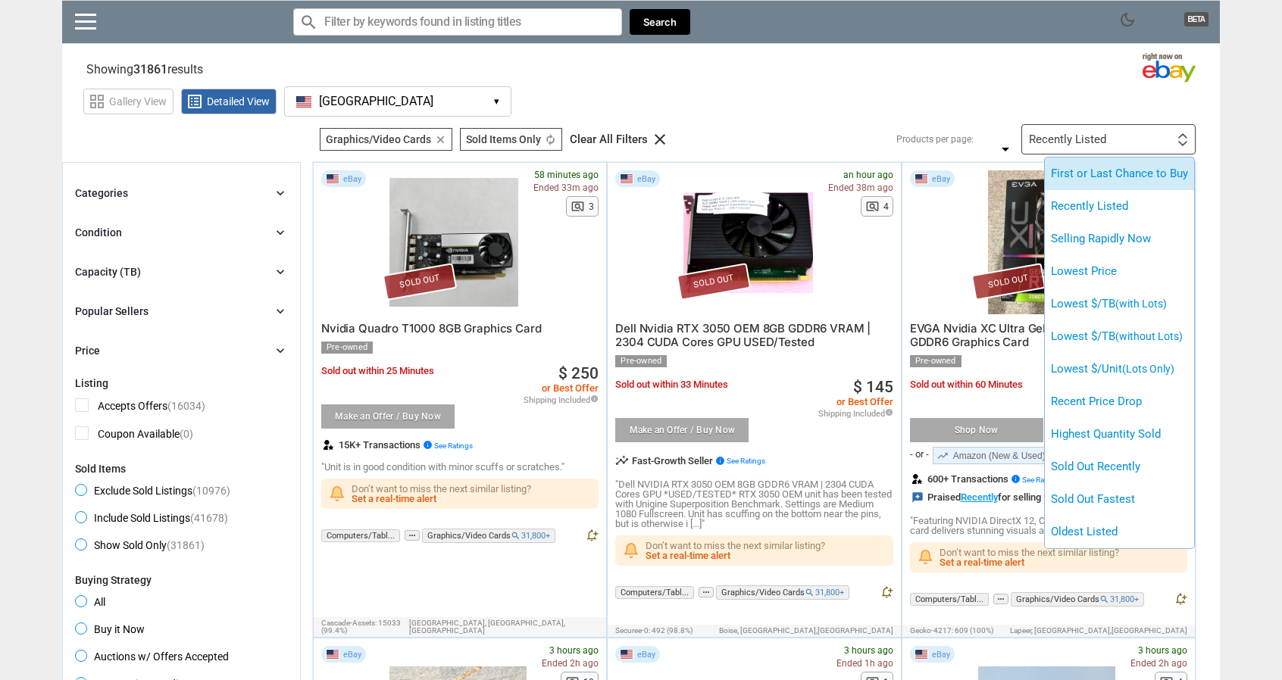
click at [1107, 173] on li "First or Last Chance to Buy" at bounding box center [1118, 174] width 149 height 33
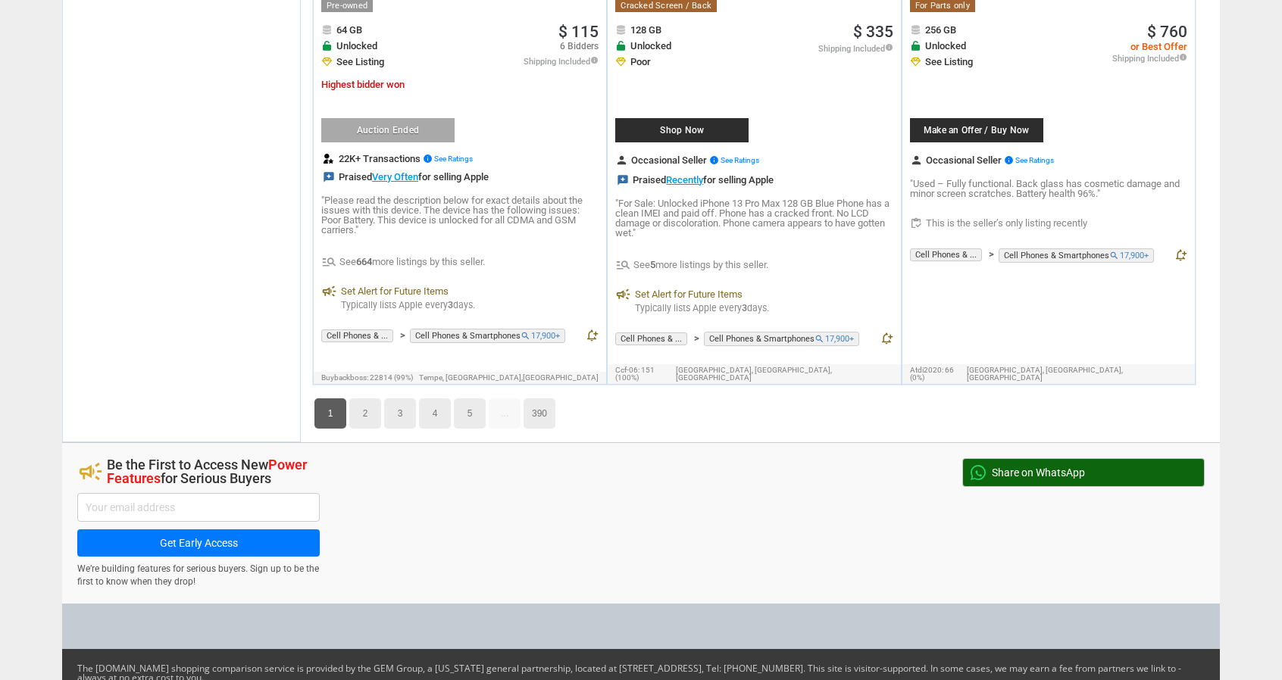
scroll to position [9506, 0]
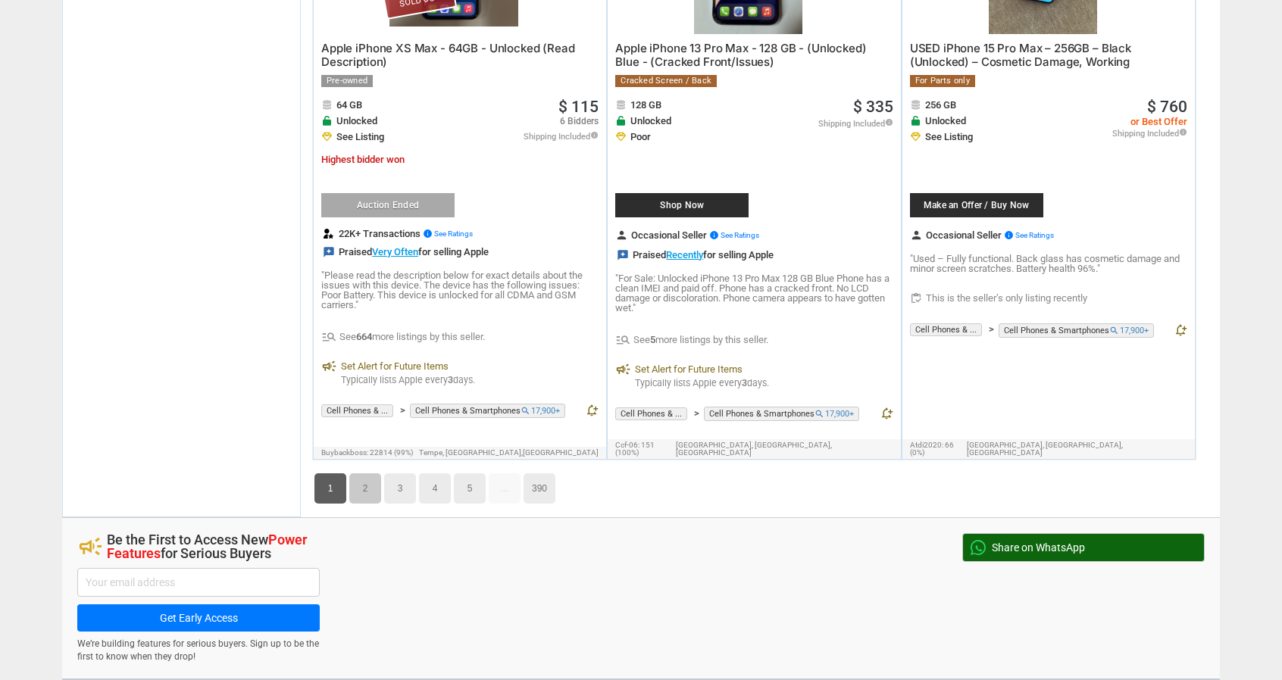
click at [368, 473] on link "2" at bounding box center [365, 488] width 32 height 30
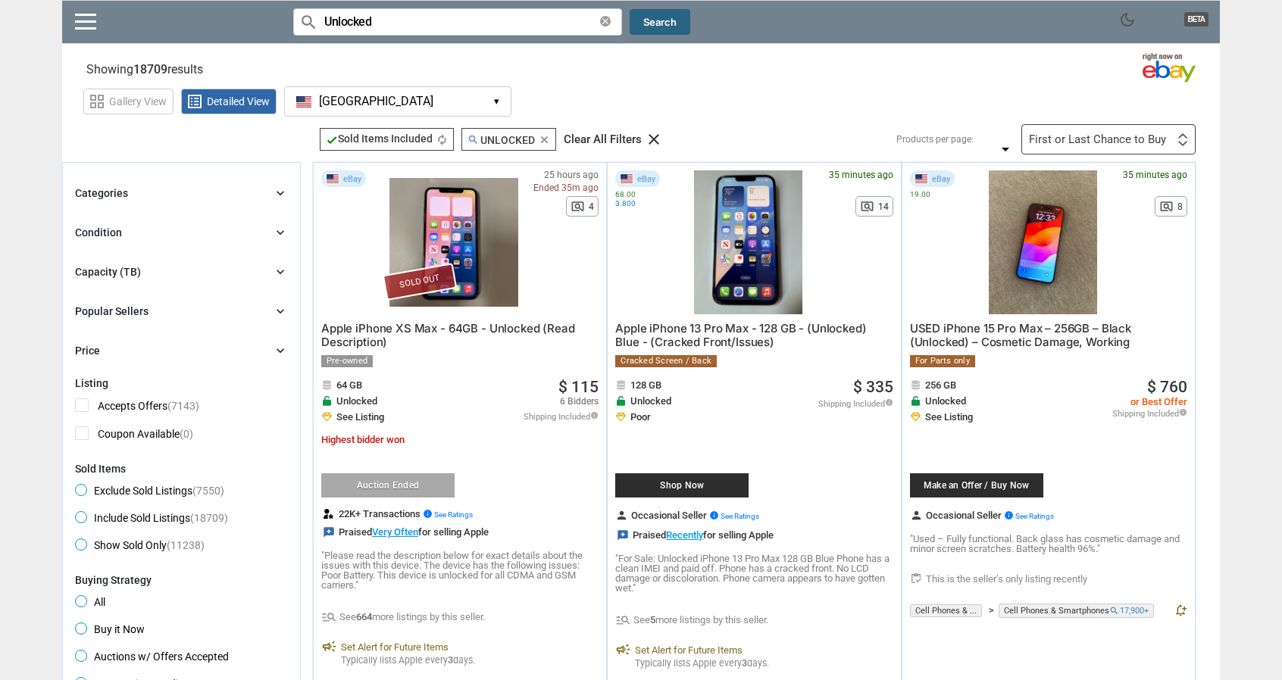
click at [648, 31] on button "Search" at bounding box center [659, 22] width 61 height 27
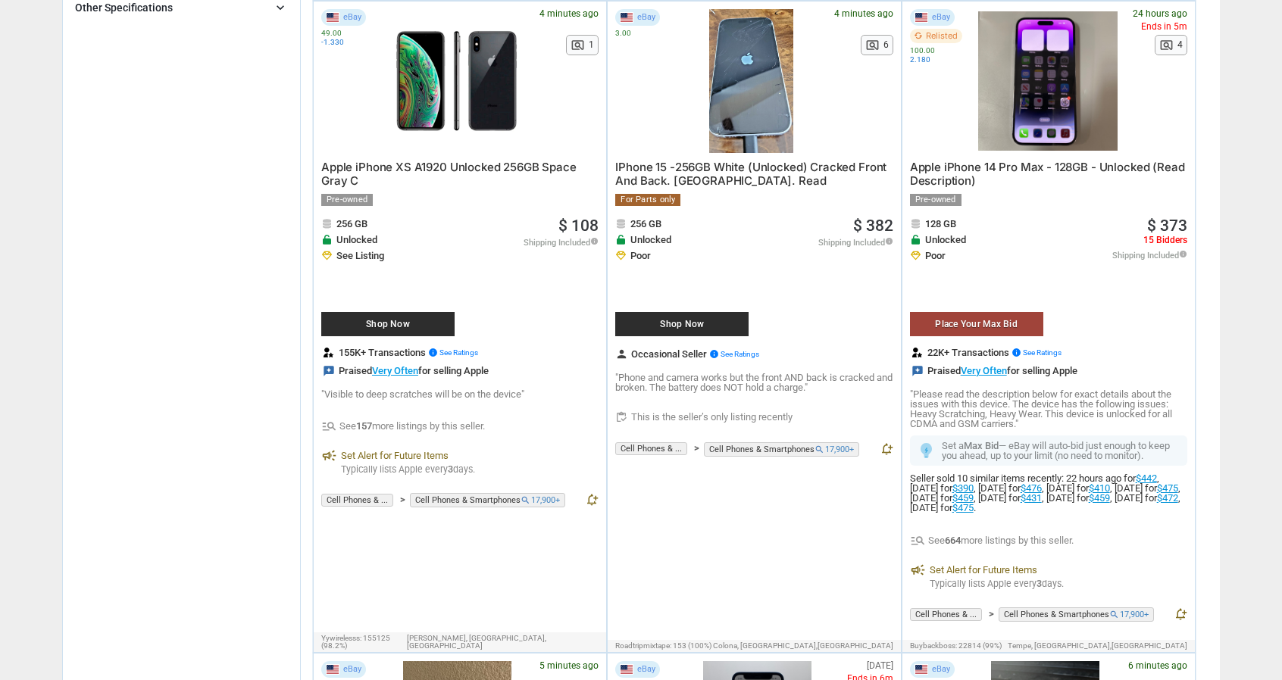
scroll to position [379, 0]
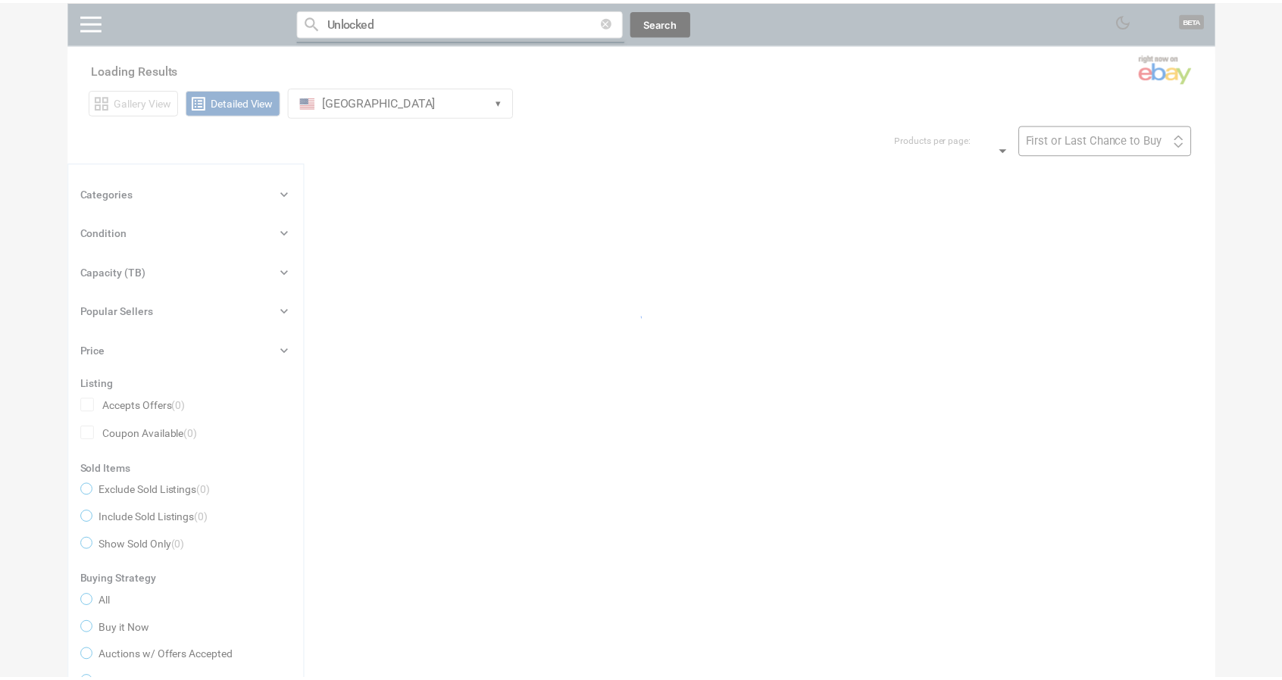
scroll to position [363, 0]
